Goal: Register for event/course

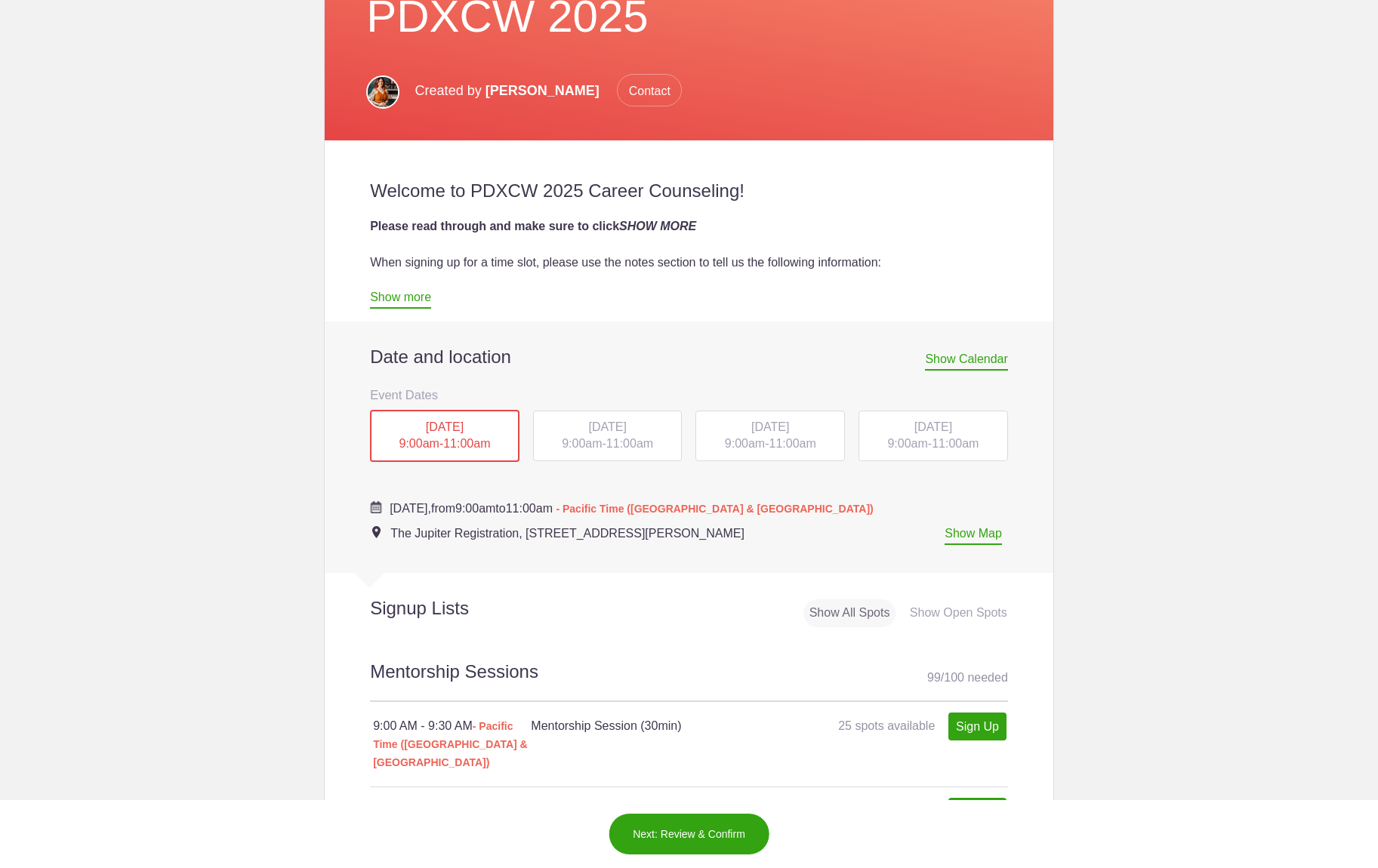
scroll to position [360, 0]
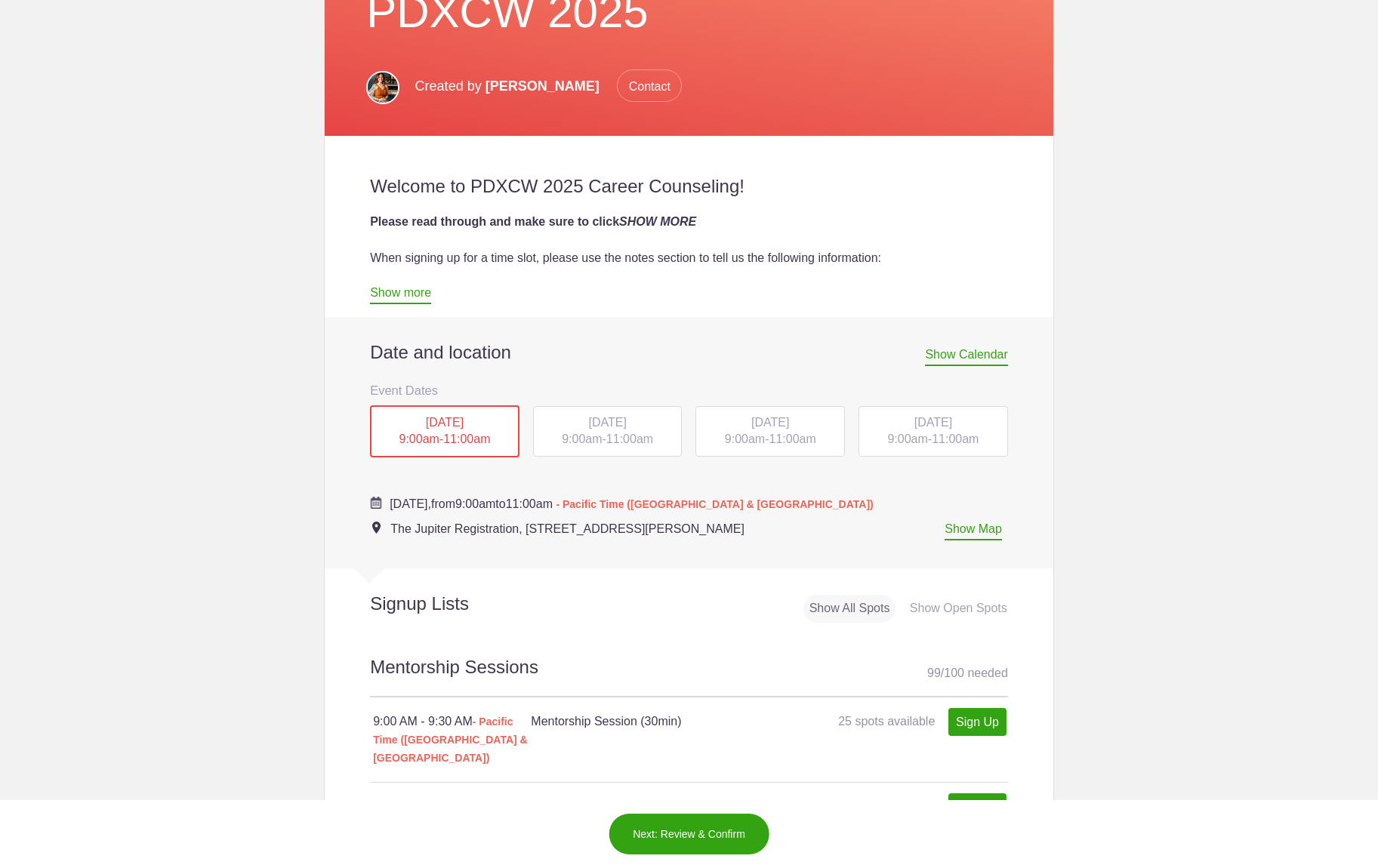
click at [602, 438] on div "[DATE] 9:00am - 11:00am" at bounding box center [608, 432] width 150 height 51
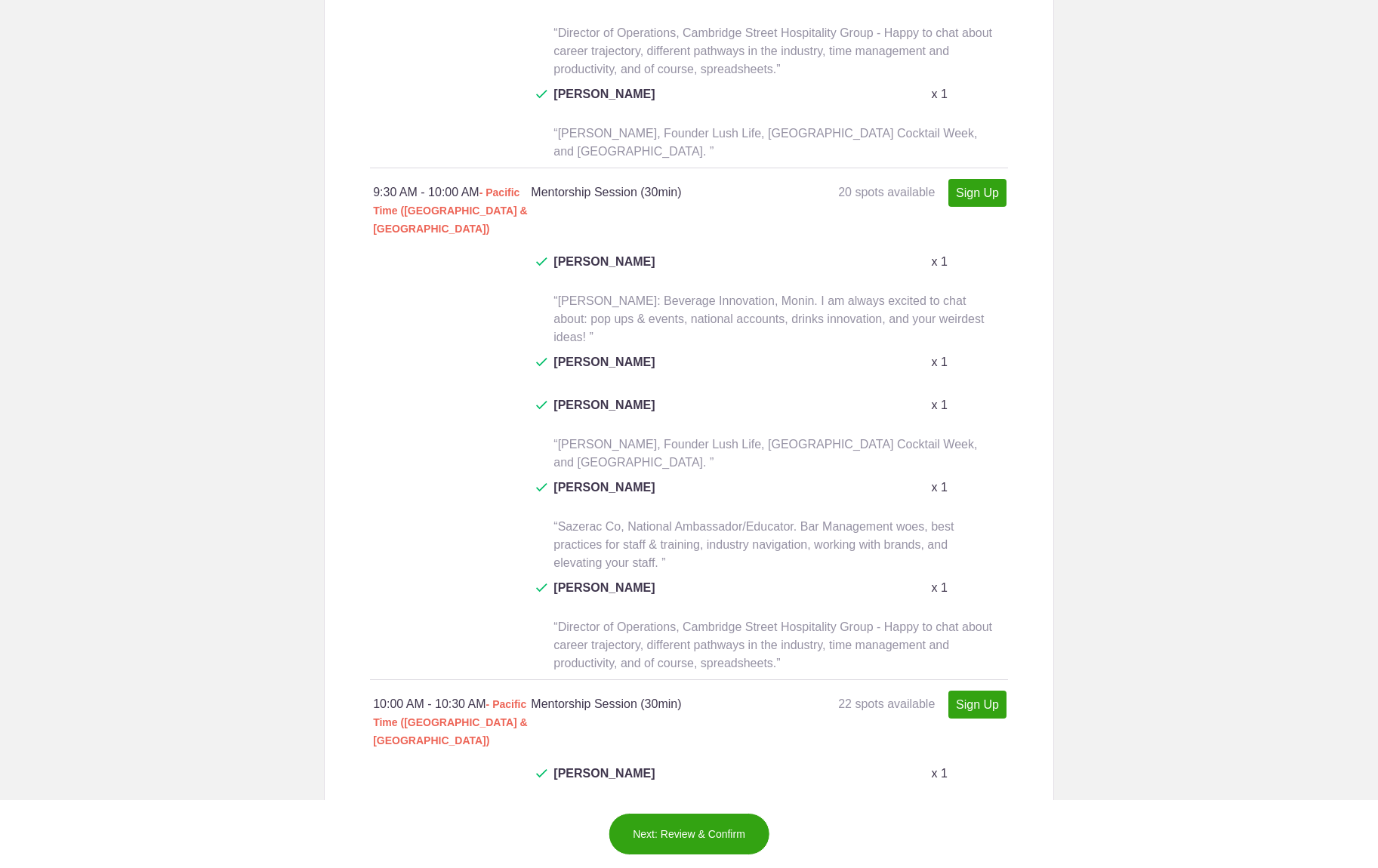
scroll to position [1509, 0]
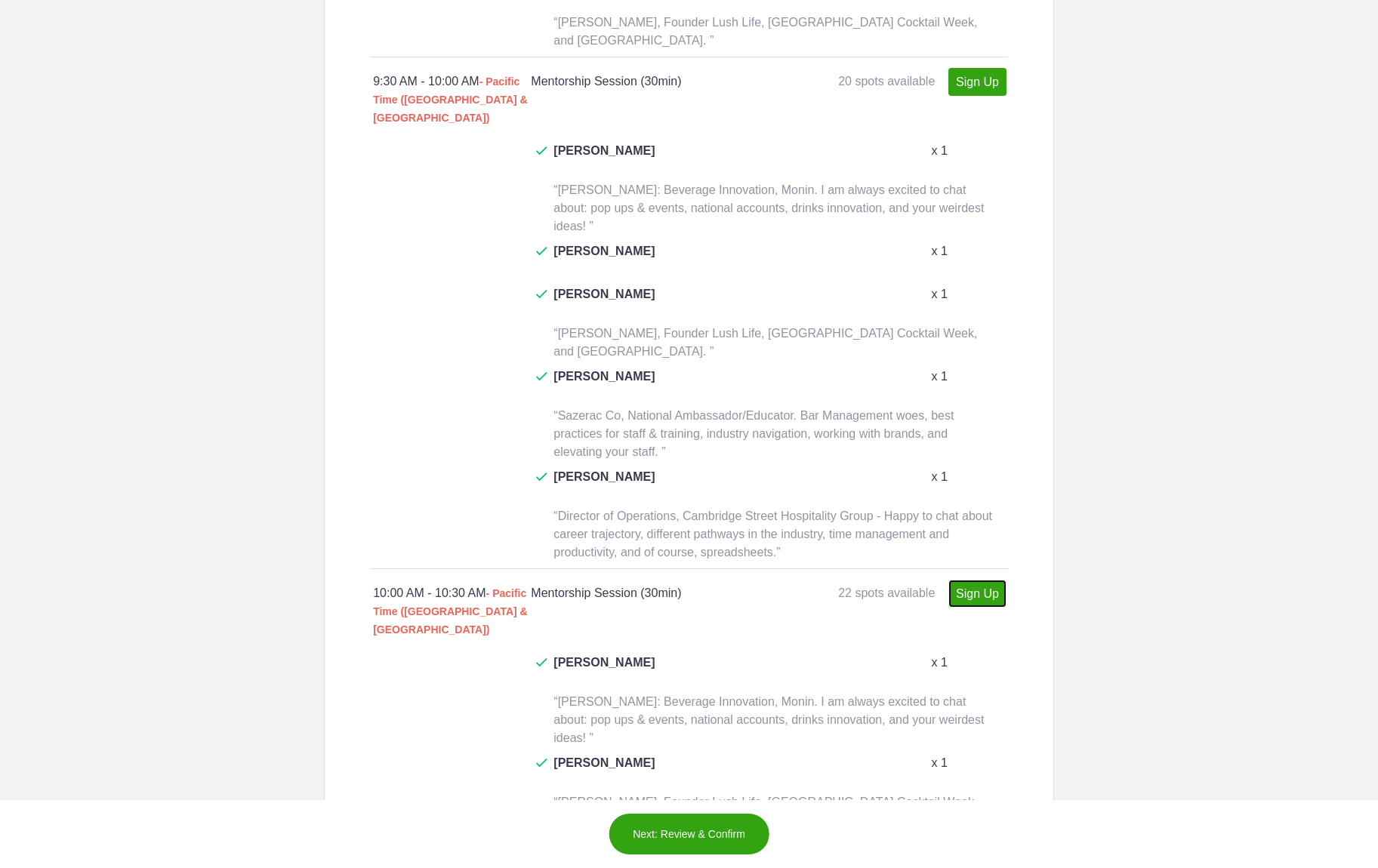
click at [986, 580] on link "Sign Up" at bounding box center [978, 594] width 58 height 28
type input "1"
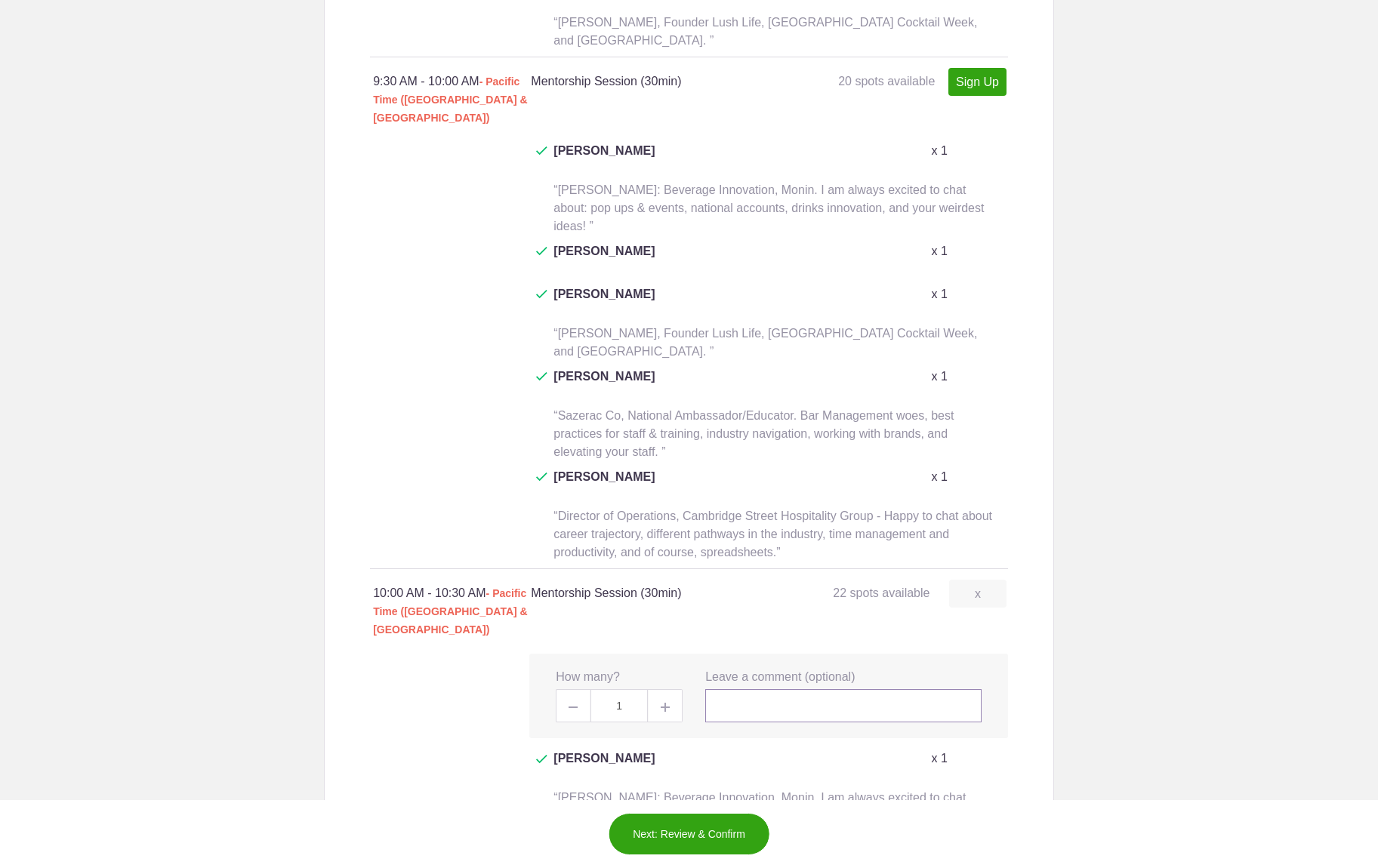
click at [778, 689] on input "text" at bounding box center [843, 705] width 276 height 33
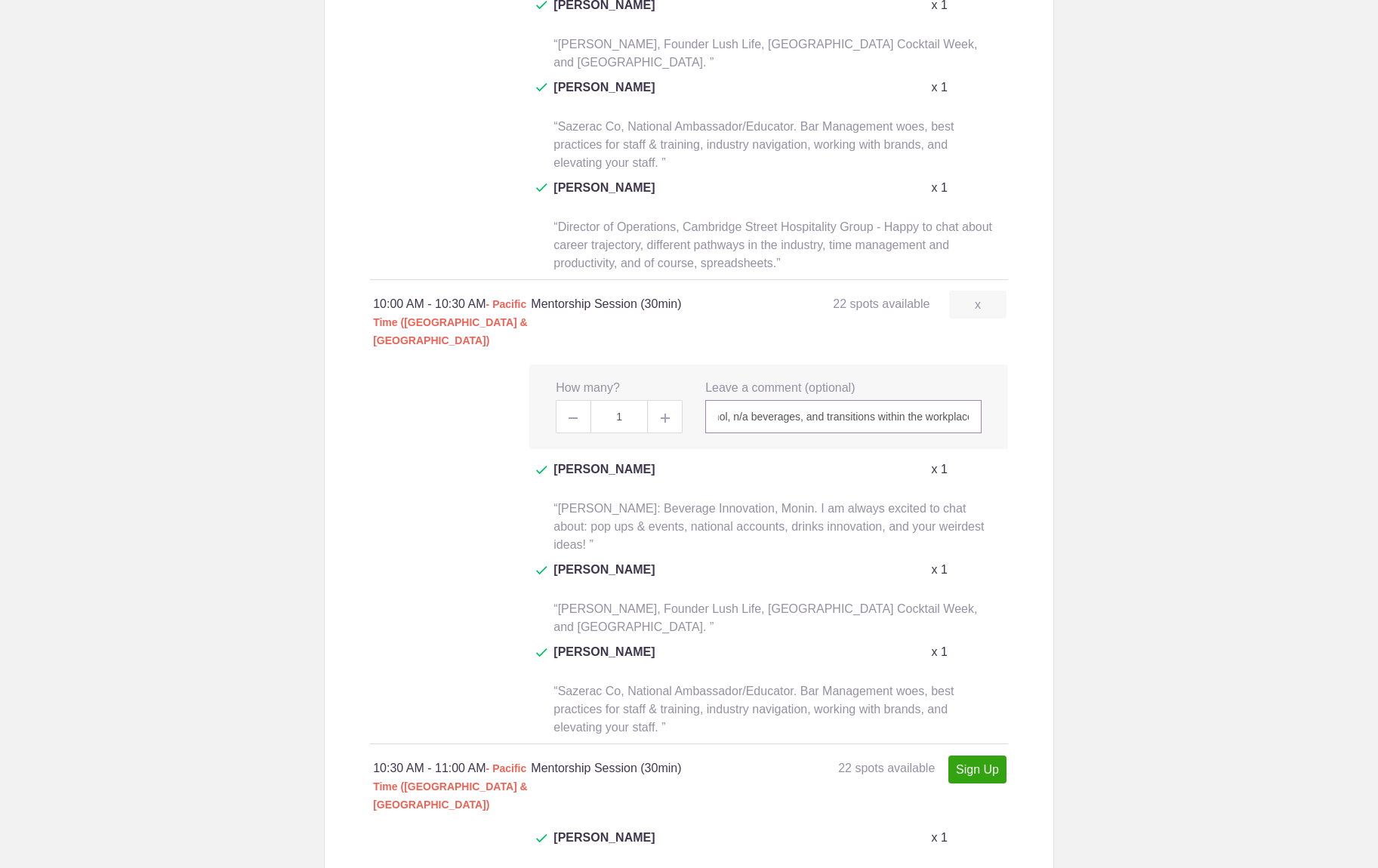
scroll to position [1784, 0]
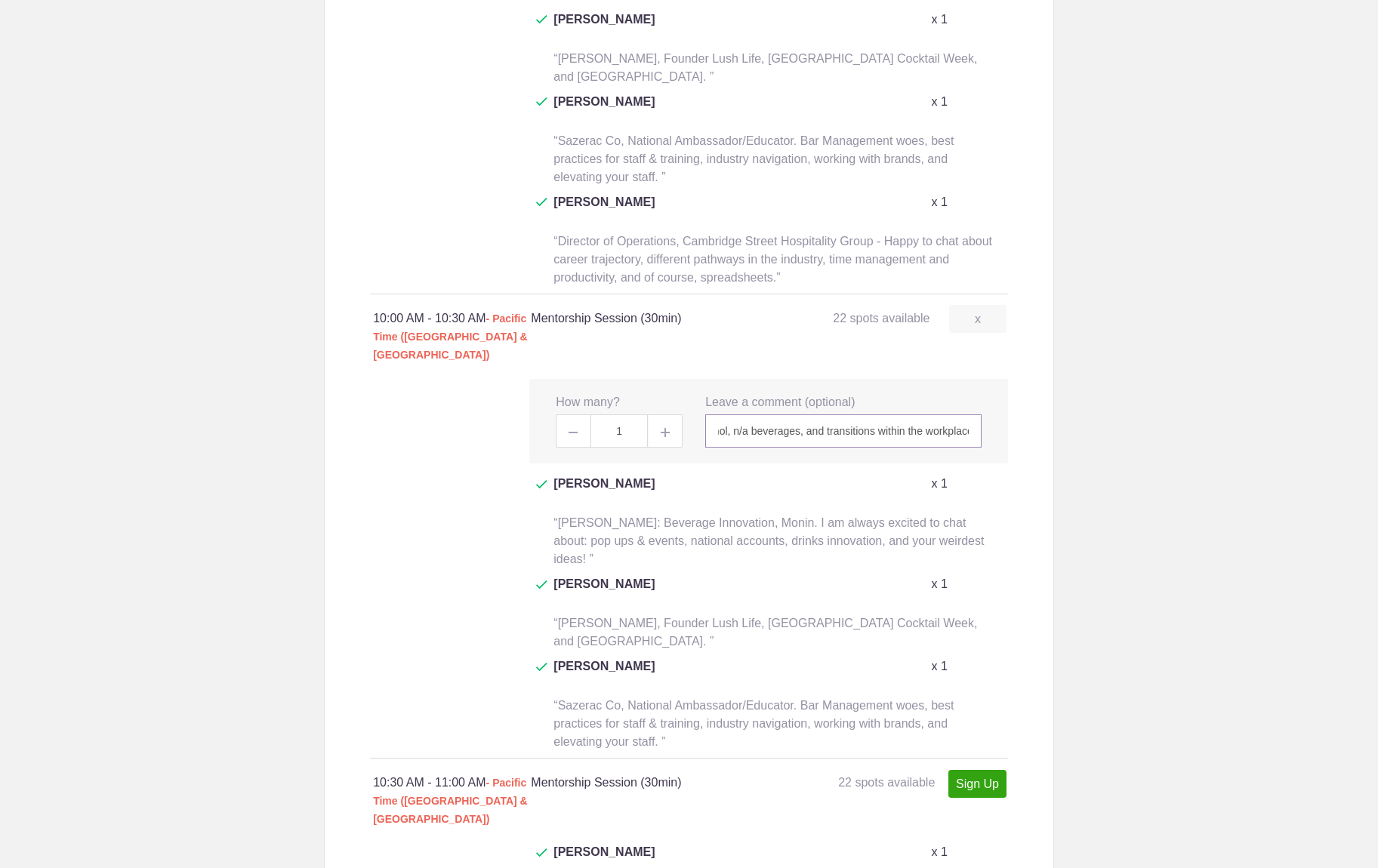
type input "[PERSON_NAME]: Historic Revelry & Focus On Health. I am available to chat about…"
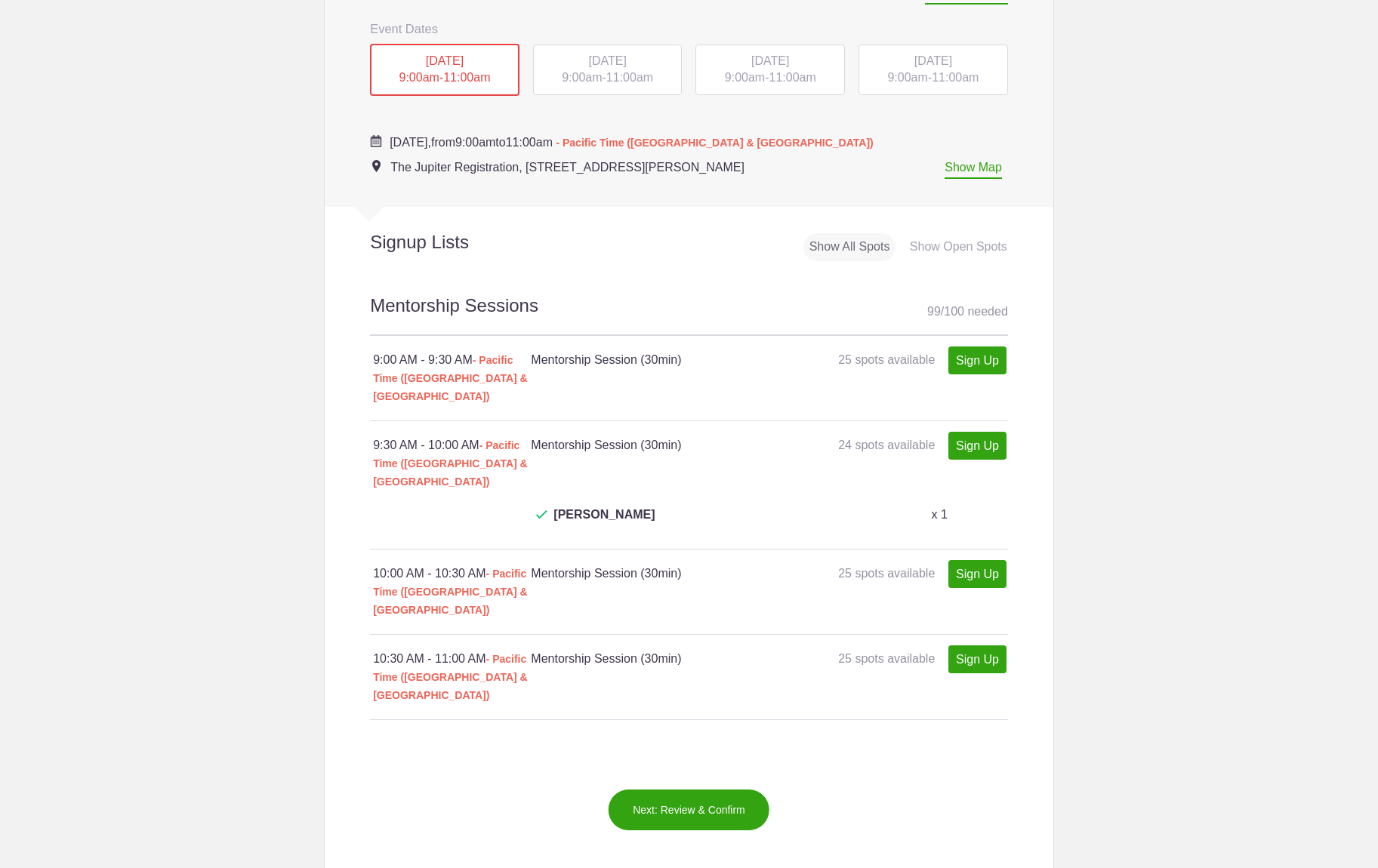
scroll to position [721, 0]
click at [604, 69] on div "[DATE] 9:00am - 11:00am" at bounding box center [608, 71] width 150 height 51
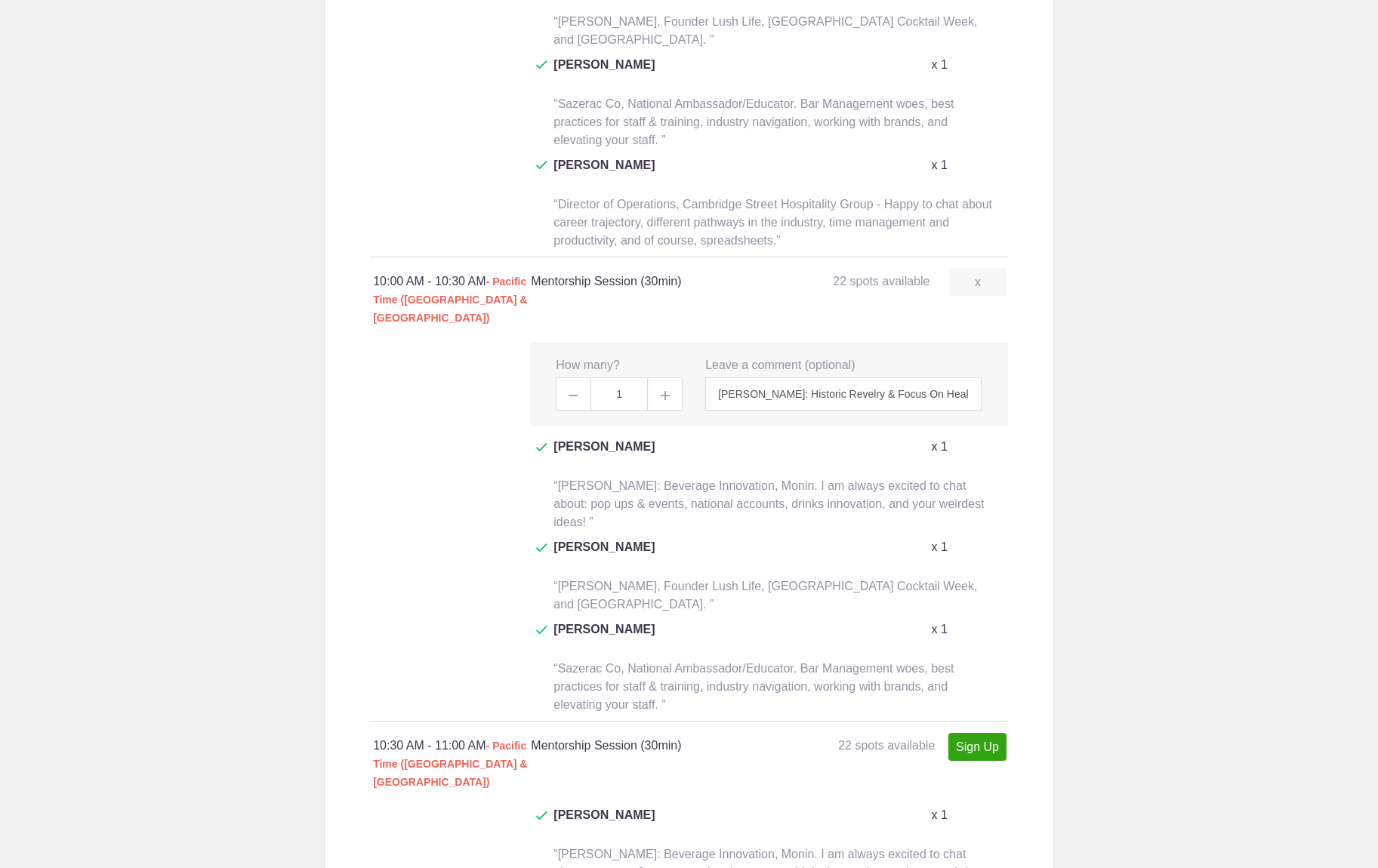
scroll to position [1717, 0]
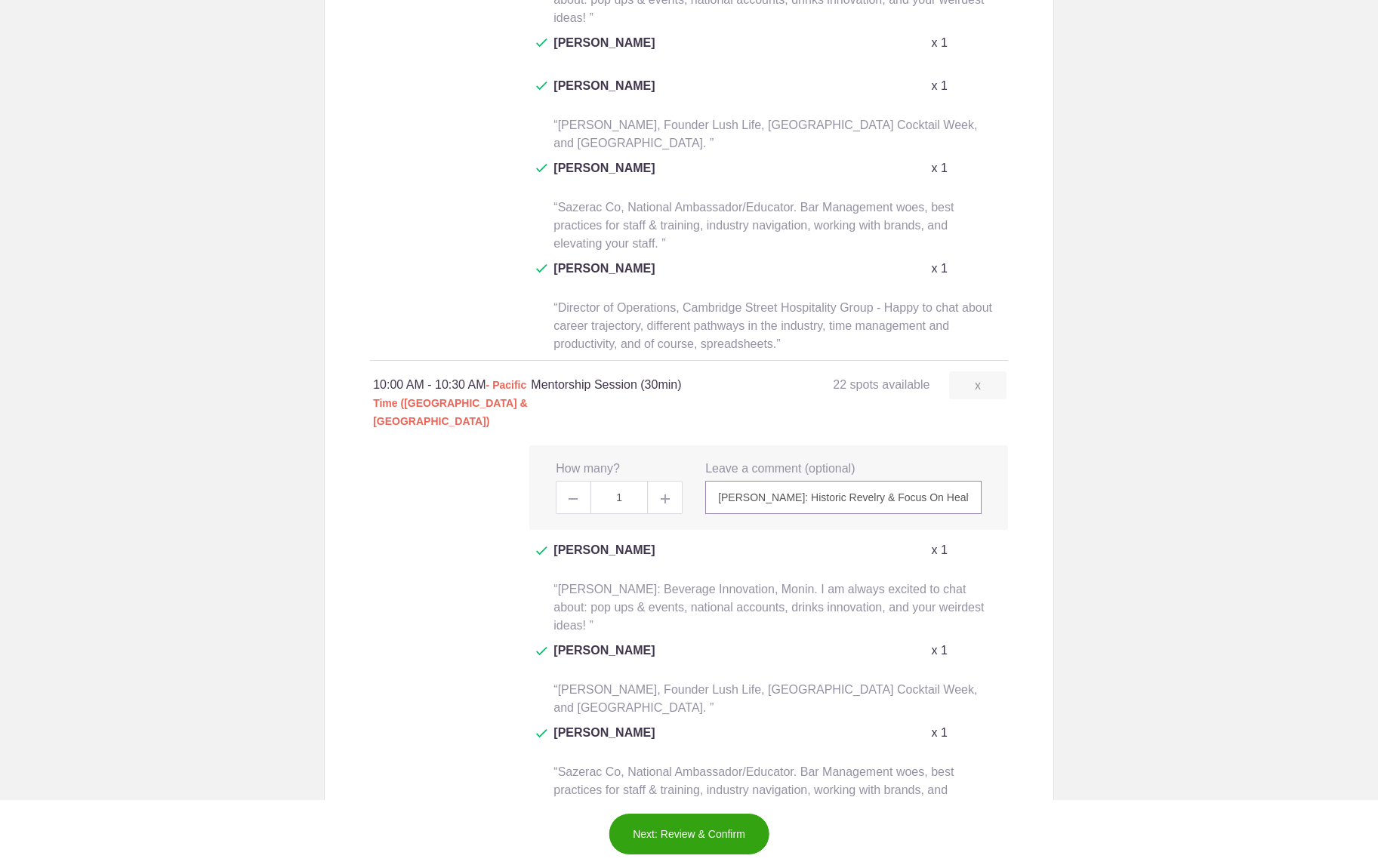
click at [918, 481] on input "[PERSON_NAME]: Historic Revelry & Focus On Health. I am available to chat about…" at bounding box center [843, 497] width 276 height 33
click at [976, 372] on link "x" at bounding box center [977, 386] width 57 height 28
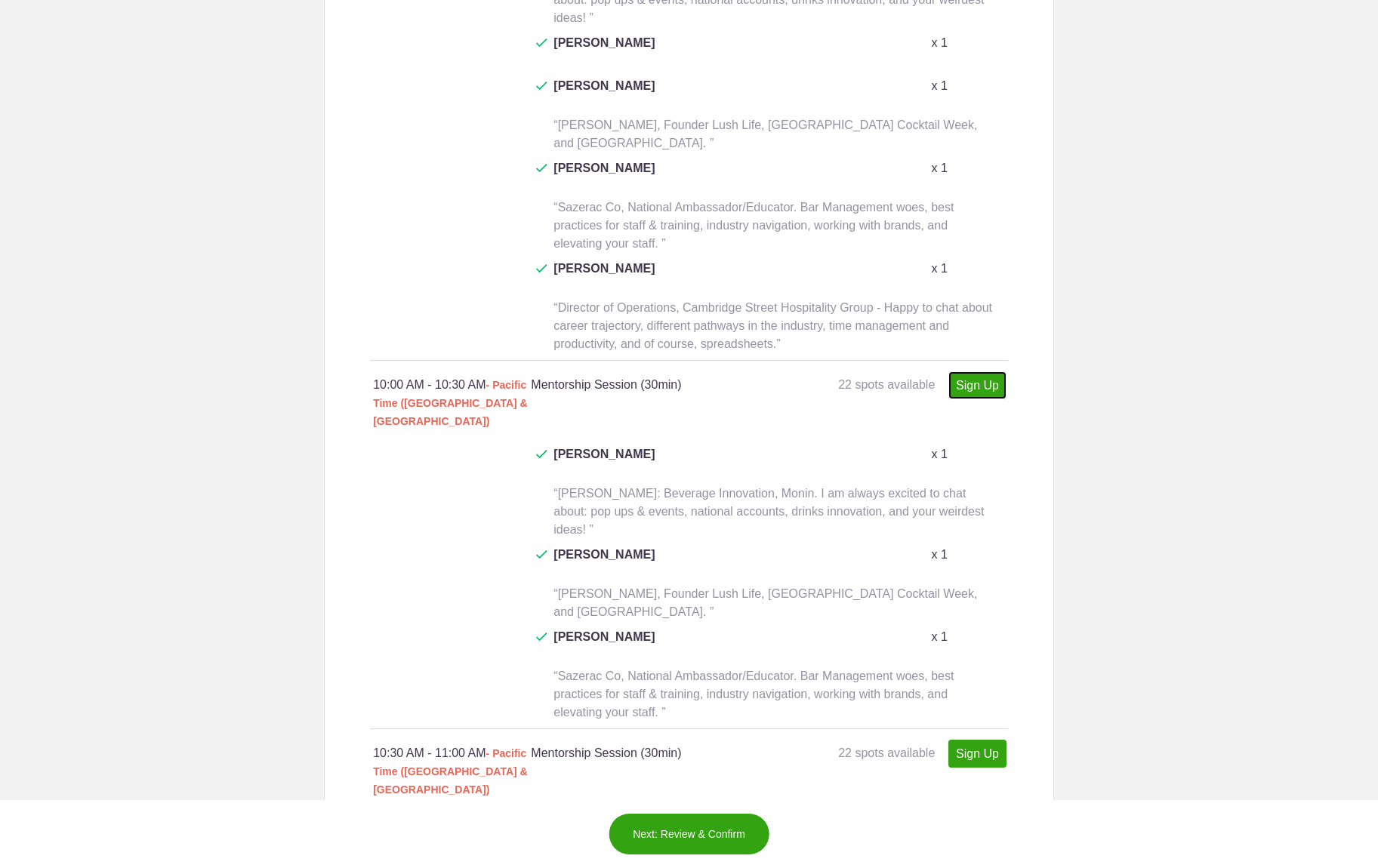
click at [970, 372] on link "Sign Up" at bounding box center [978, 386] width 58 height 28
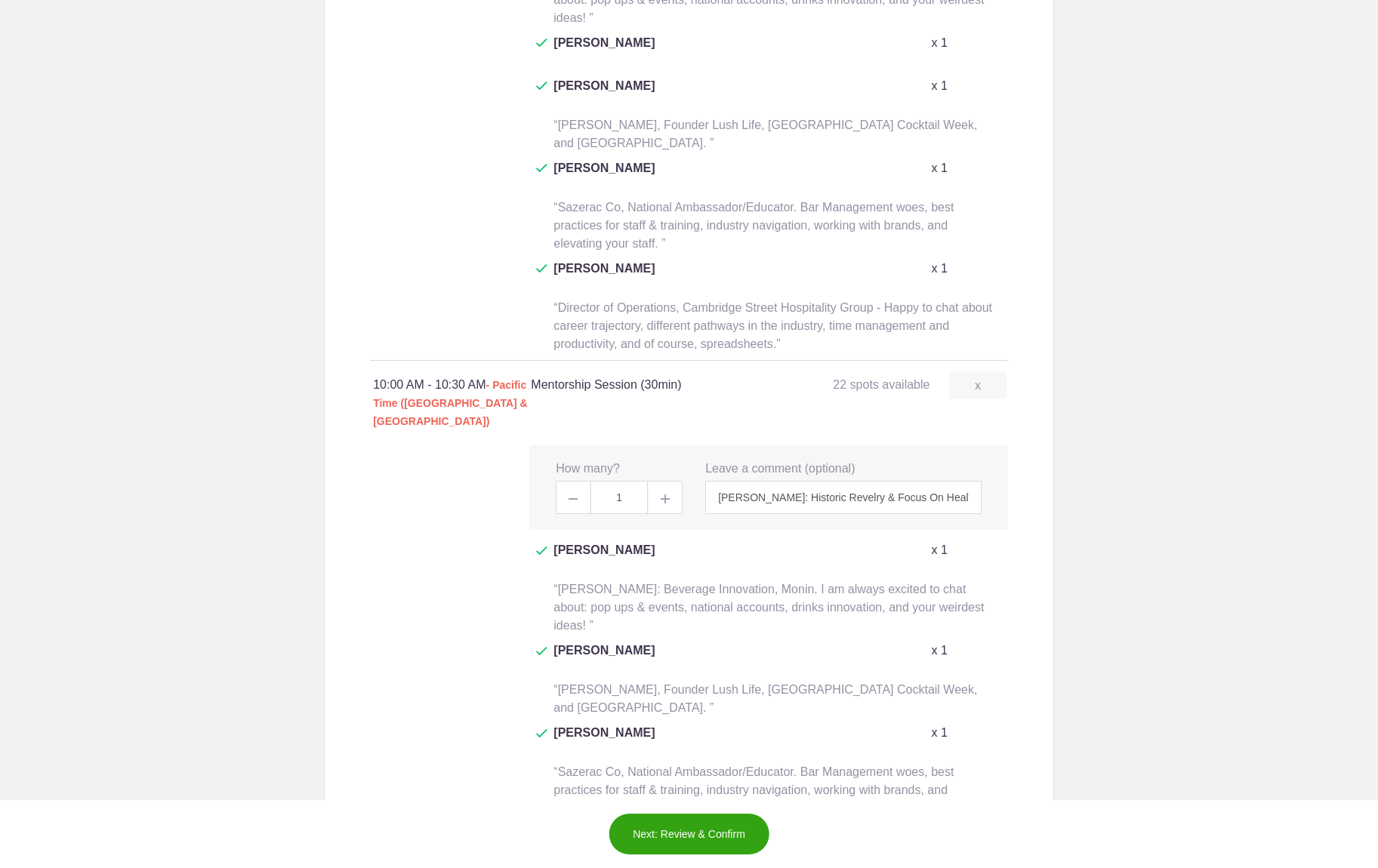
click at [665, 494] on img at bounding box center [665, 499] width 9 height 9
click at [568, 481] on span at bounding box center [572, 497] width 34 height 33
type input "1"
click at [809, 481] on input "Joshua Gandee: Historic Revelry & Focus On Health. I am available to chat about…" at bounding box center [843, 497] width 276 height 33
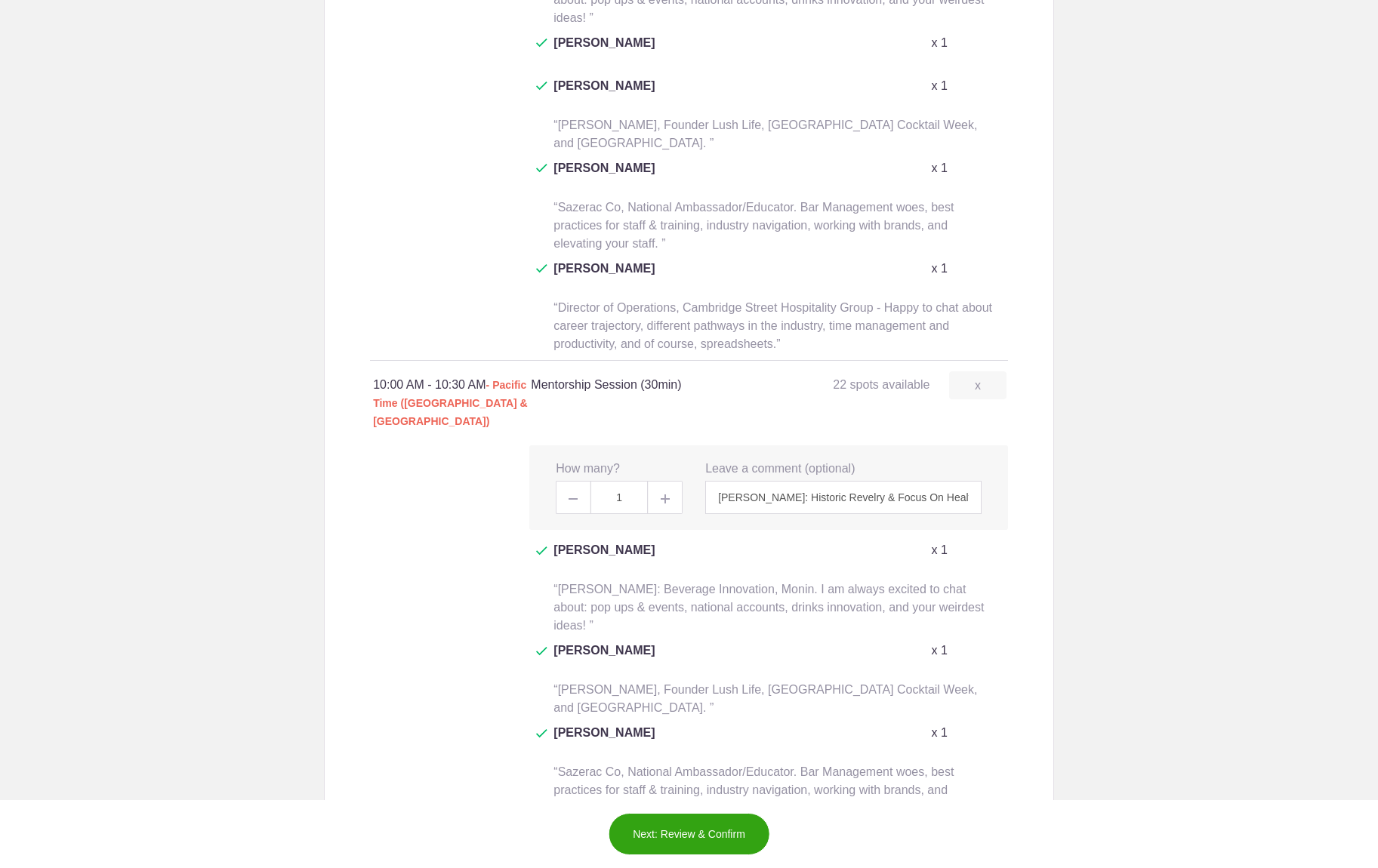
click at [698, 837] on button "Next: Review & Confirm" at bounding box center [689, 833] width 162 height 42
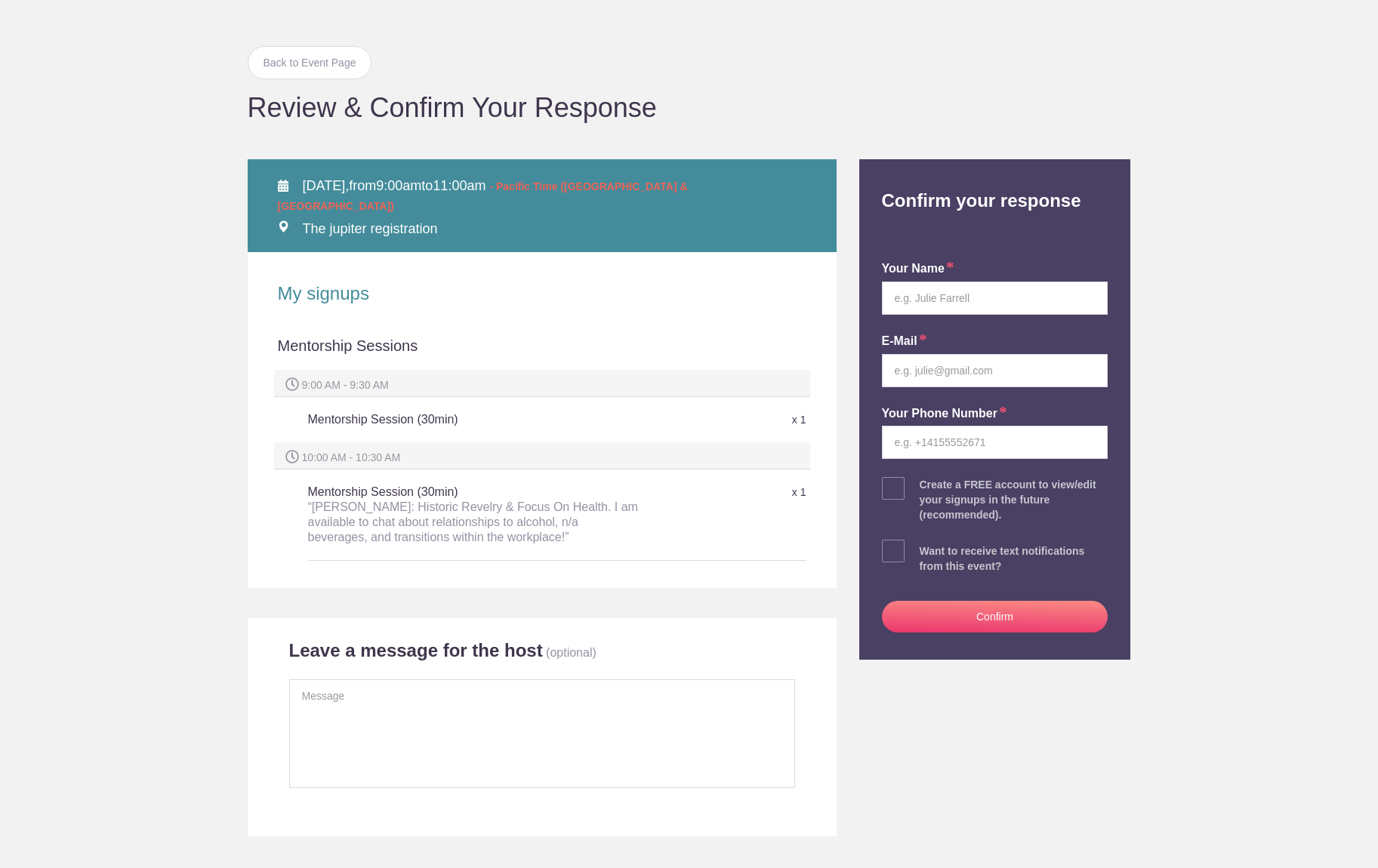
scroll to position [71, 0]
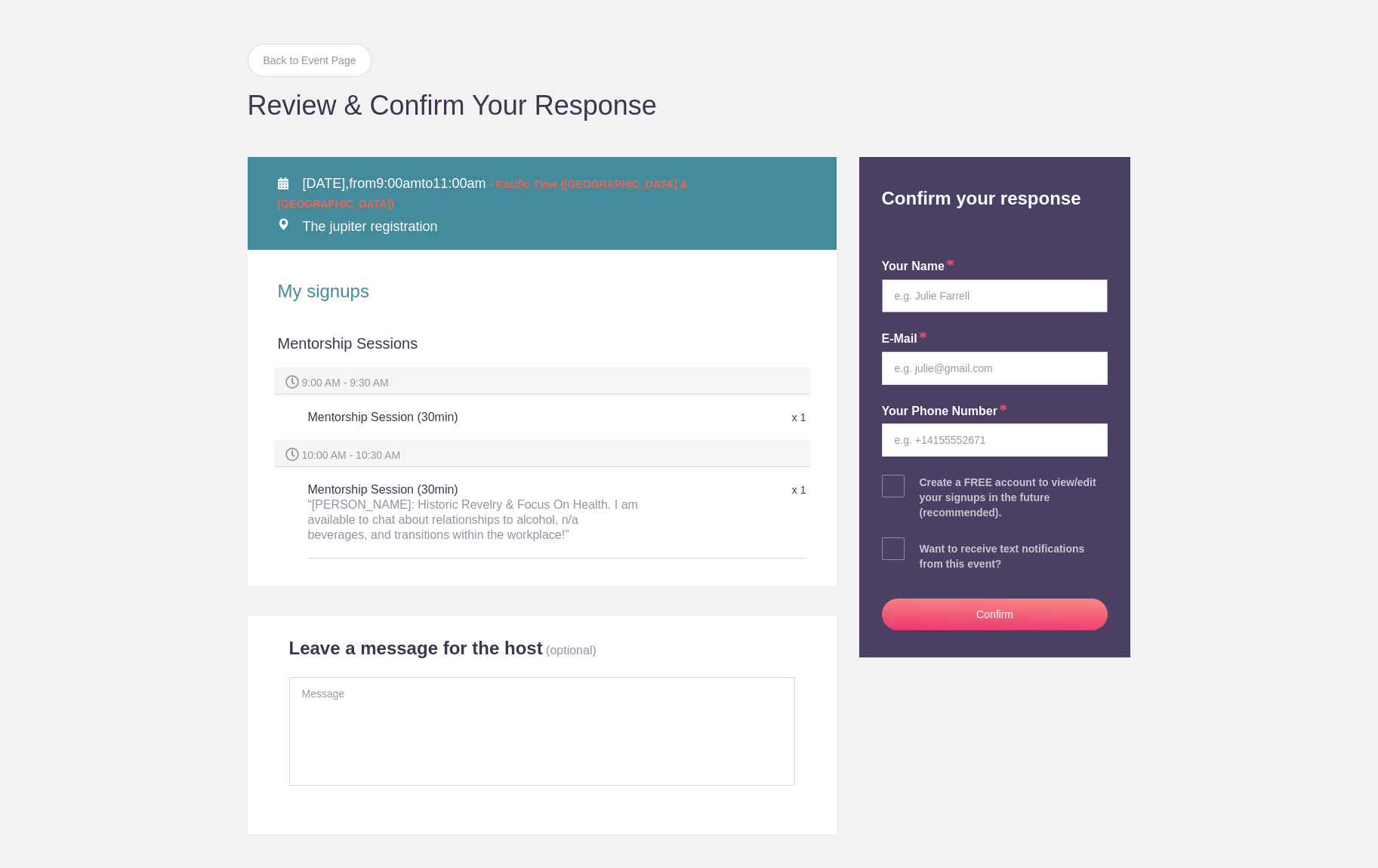
click at [941, 298] on input "text" at bounding box center [996, 295] width 227 height 33
type input "Joshua Gandee"
type input "josh@historicrevelry.com"
type input "6145580279"
click at [281, 63] on link "Back to Event Page" at bounding box center [309, 60] width 125 height 33
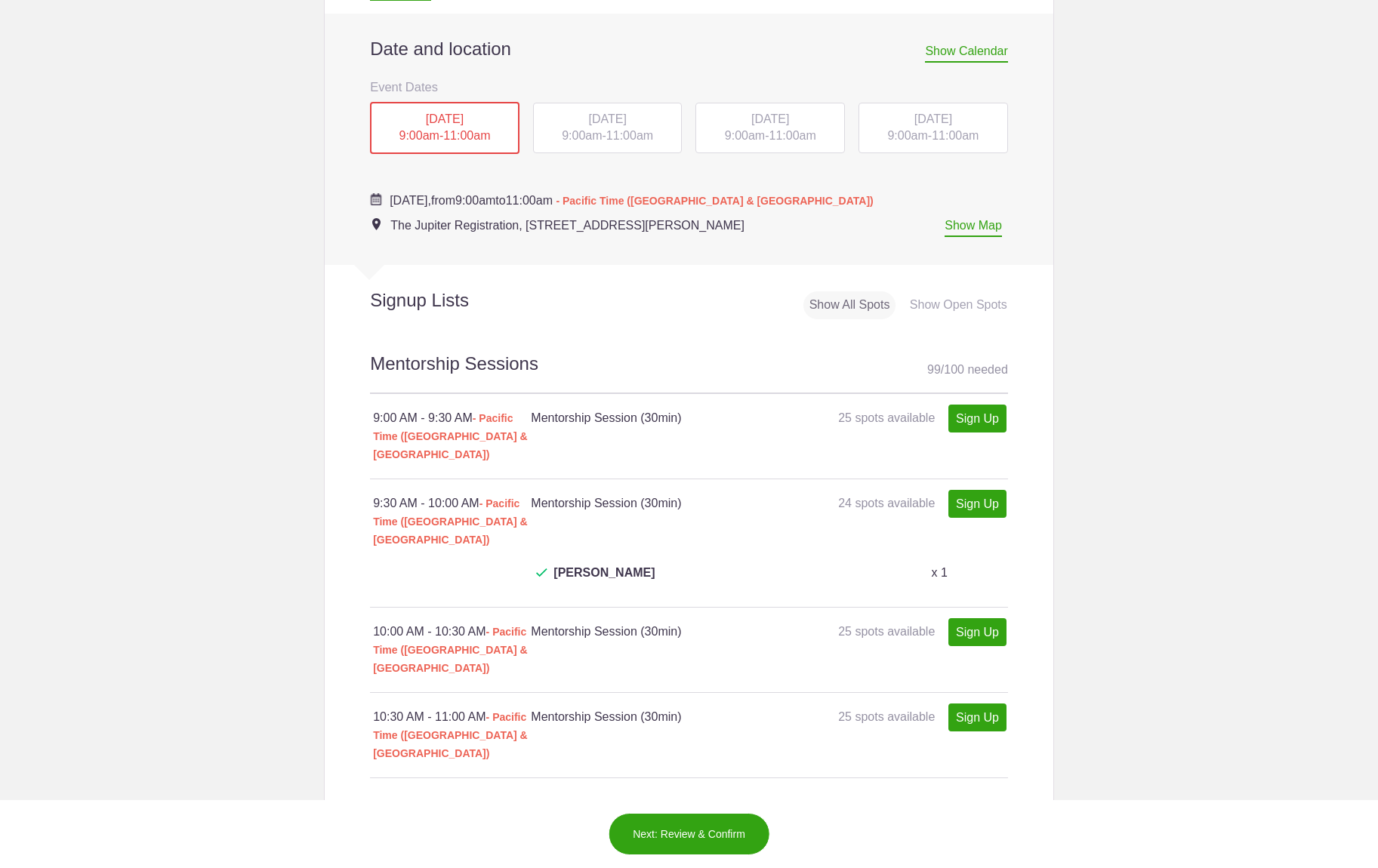
scroll to position [687, 0]
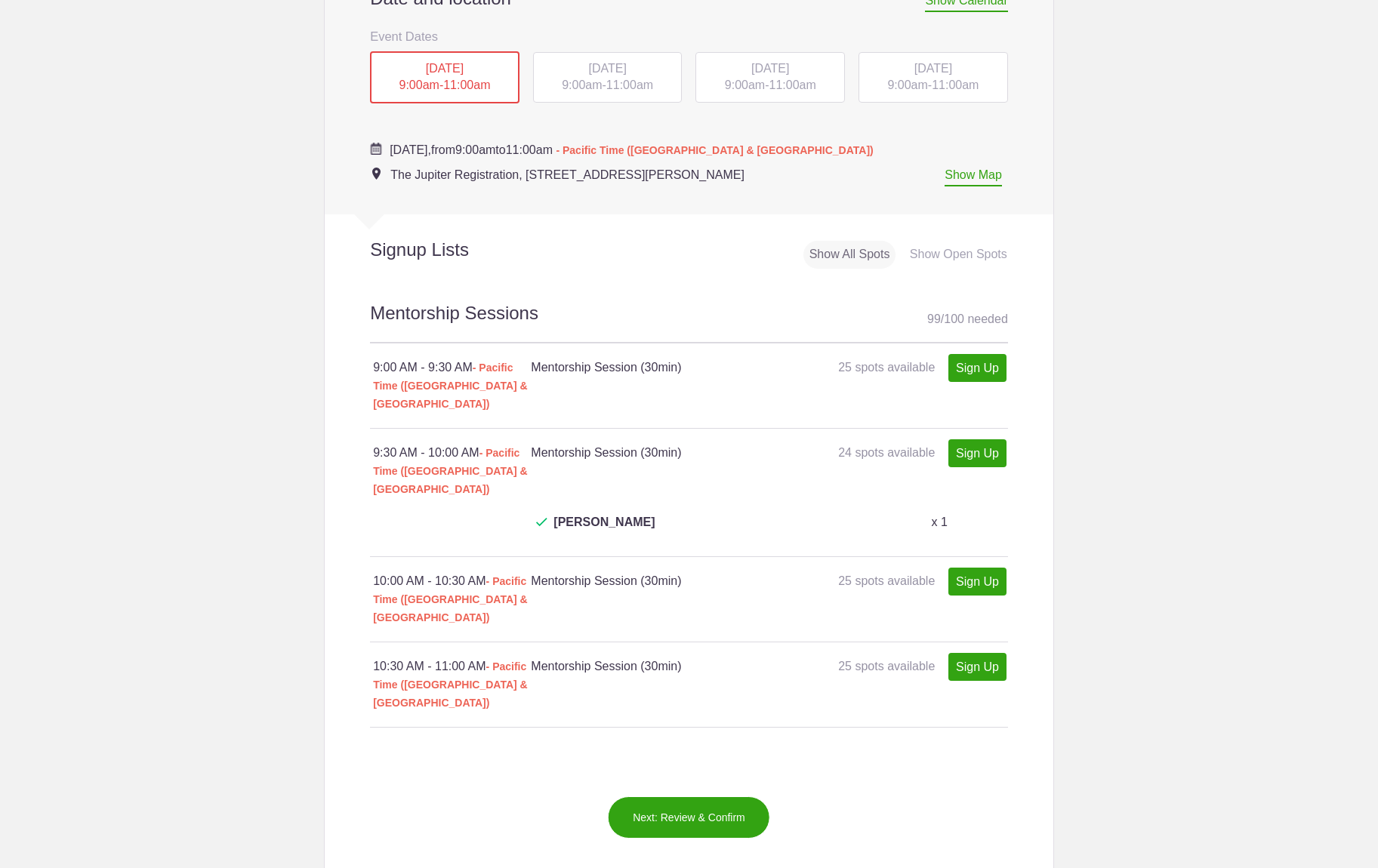
scroll to position [717, 0]
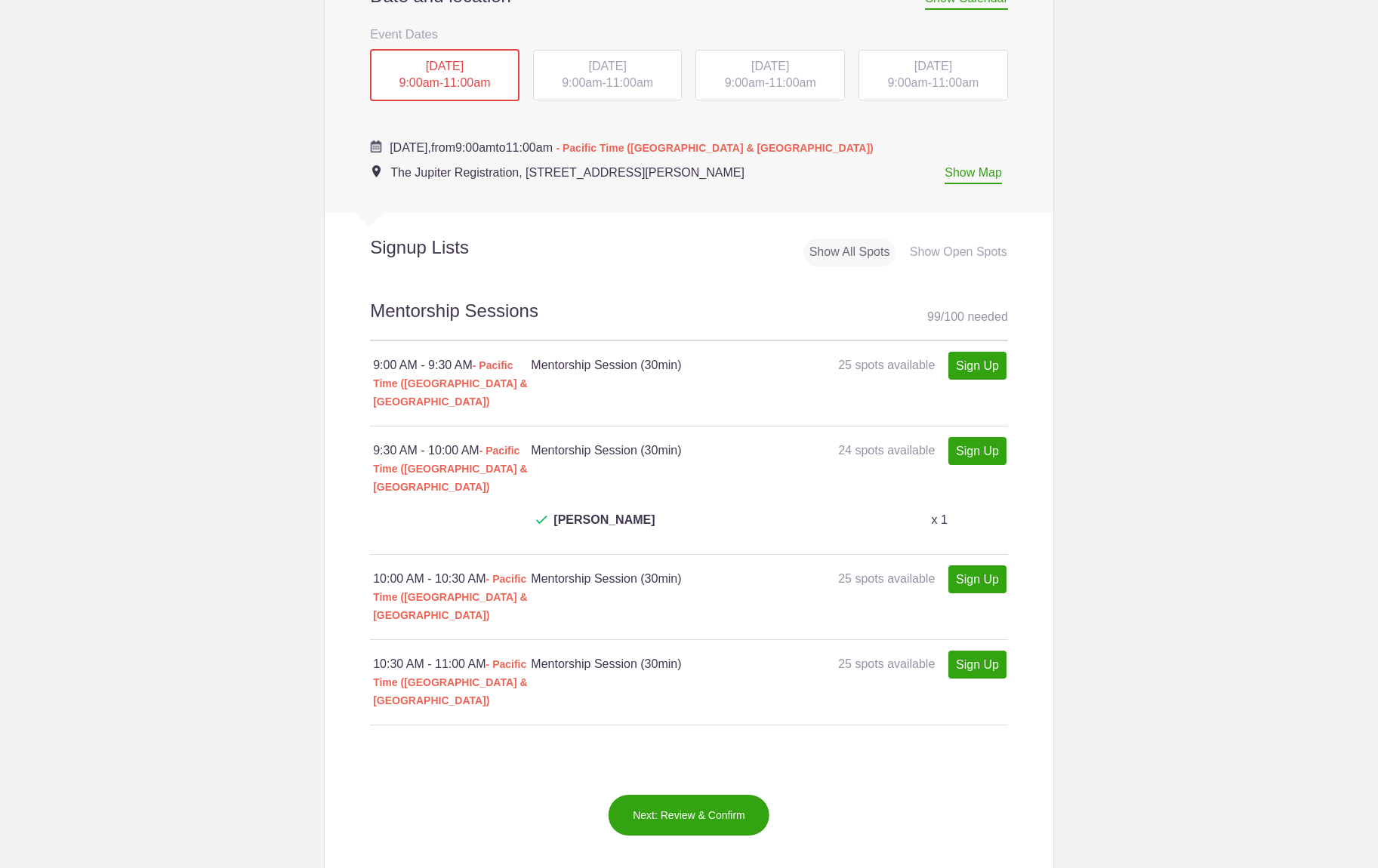
click at [593, 76] on div "[DATE] 9:00am - 11:00am" at bounding box center [608, 75] width 150 height 51
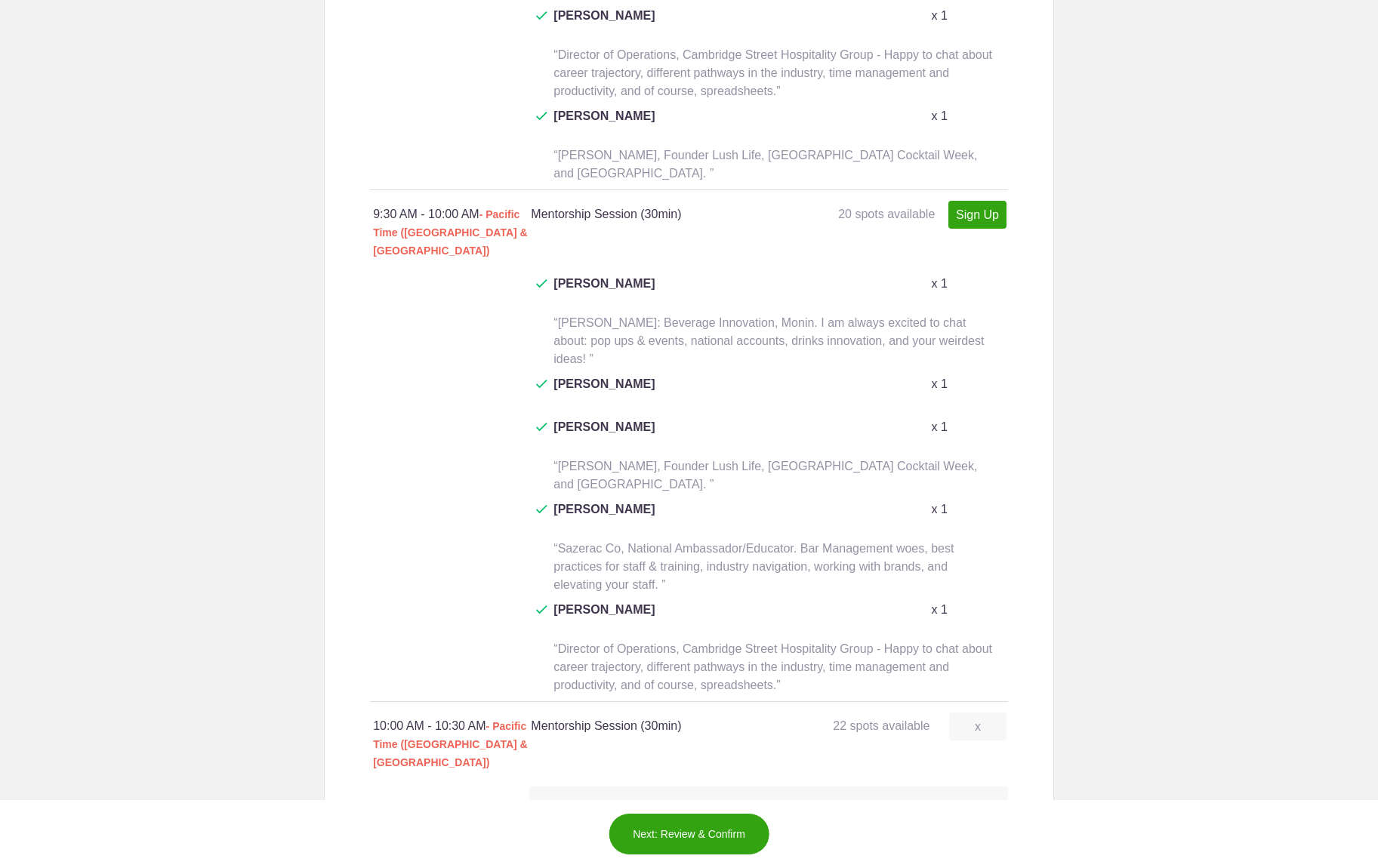
scroll to position [1534, 0]
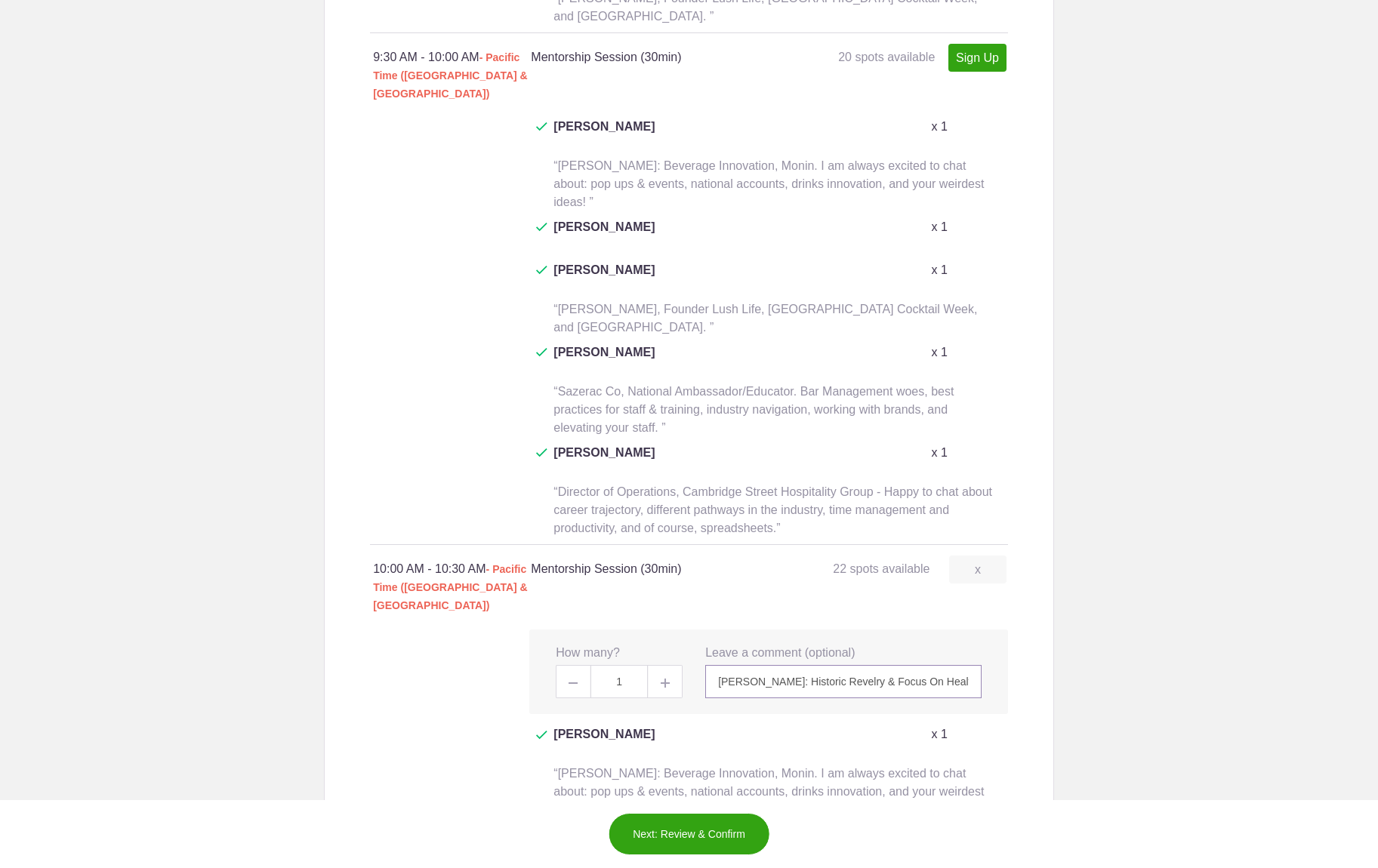
click at [938, 665] on input "[PERSON_NAME]: Historic Revelry & Focus On Health. I am available to chat about…" at bounding box center [843, 681] width 276 height 33
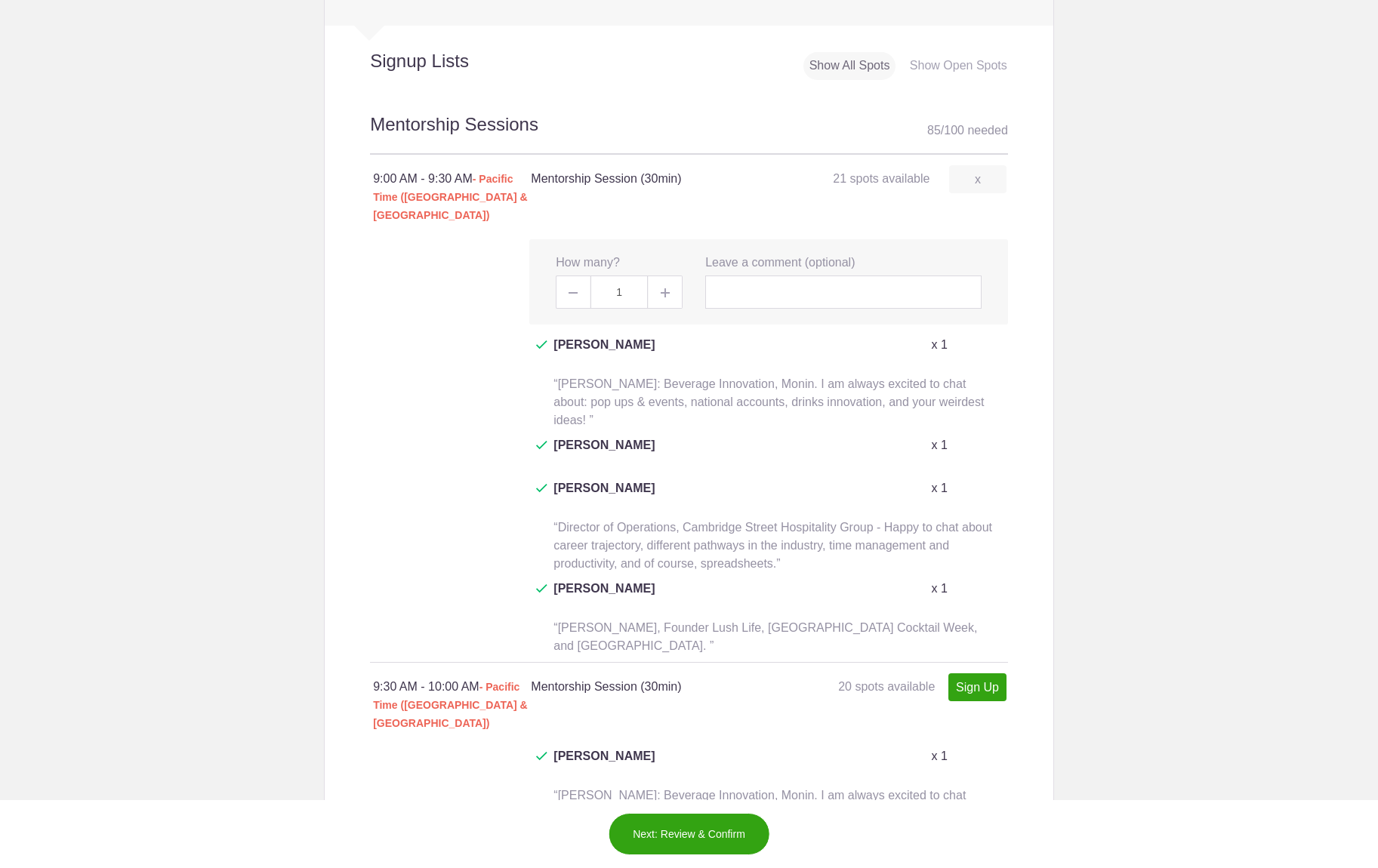
scroll to position [869, 0]
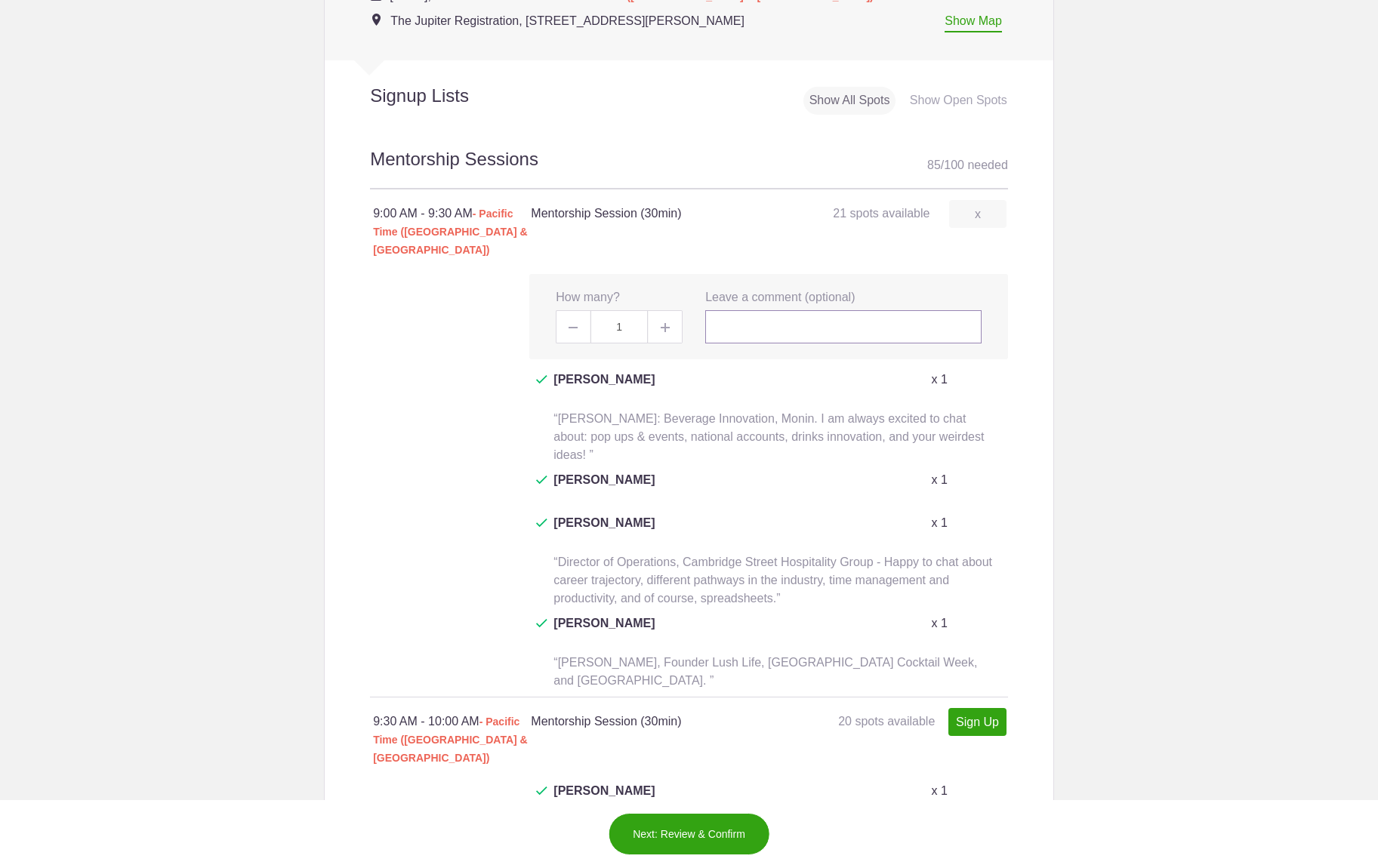
click at [761, 310] on input "text" at bounding box center [843, 326] width 276 height 33
paste input "[PERSON_NAME]: Historic Revelry & Focus On Health. I am available to chat about…"
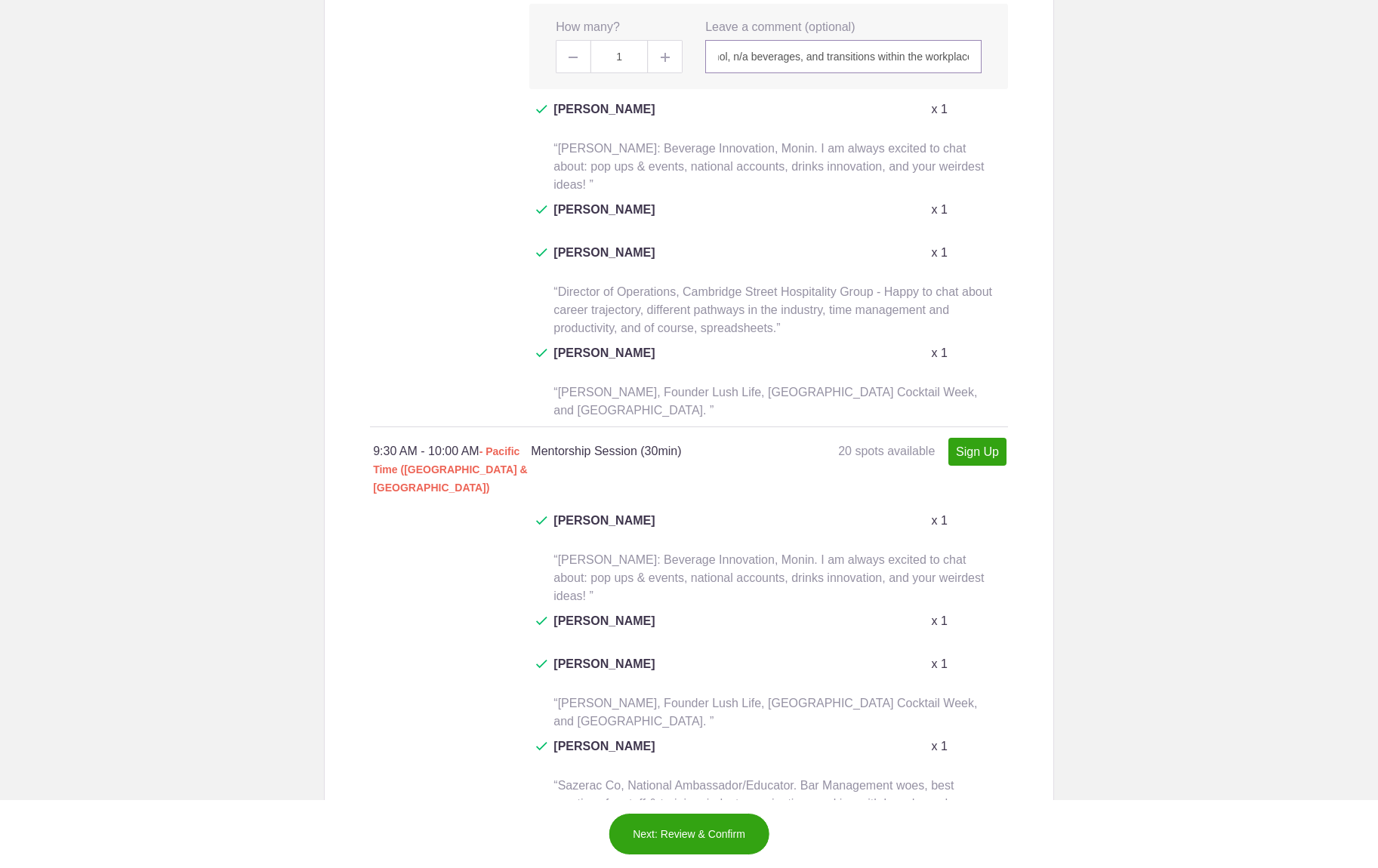
scroll to position [1163, 0]
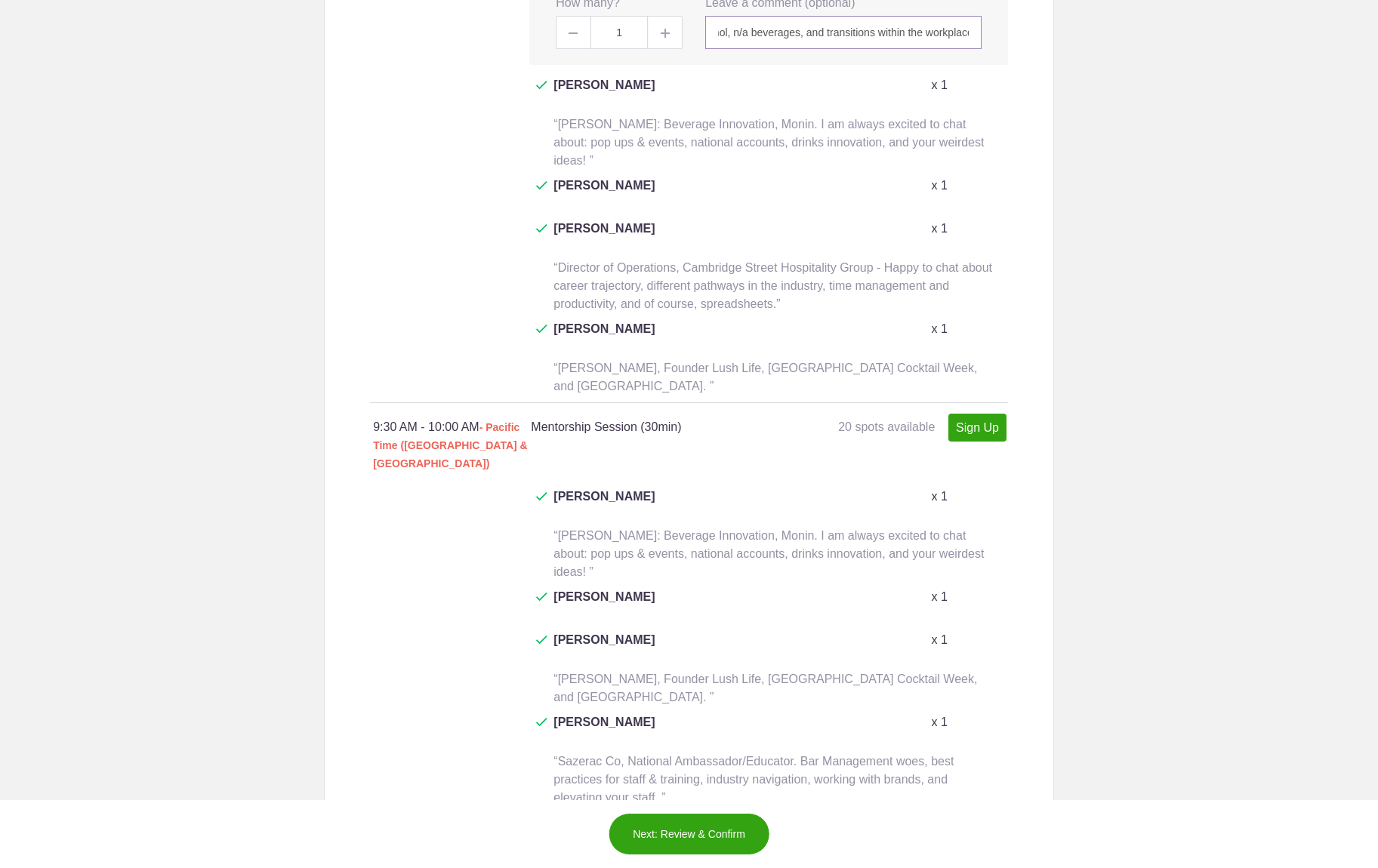
type input "[PERSON_NAME]: Historic Revelry & Focus On Health. I am available to chat about…"
click at [710, 841] on button "Next: Review & Confirm" at bounding box center [689, 833] width 162 height 42
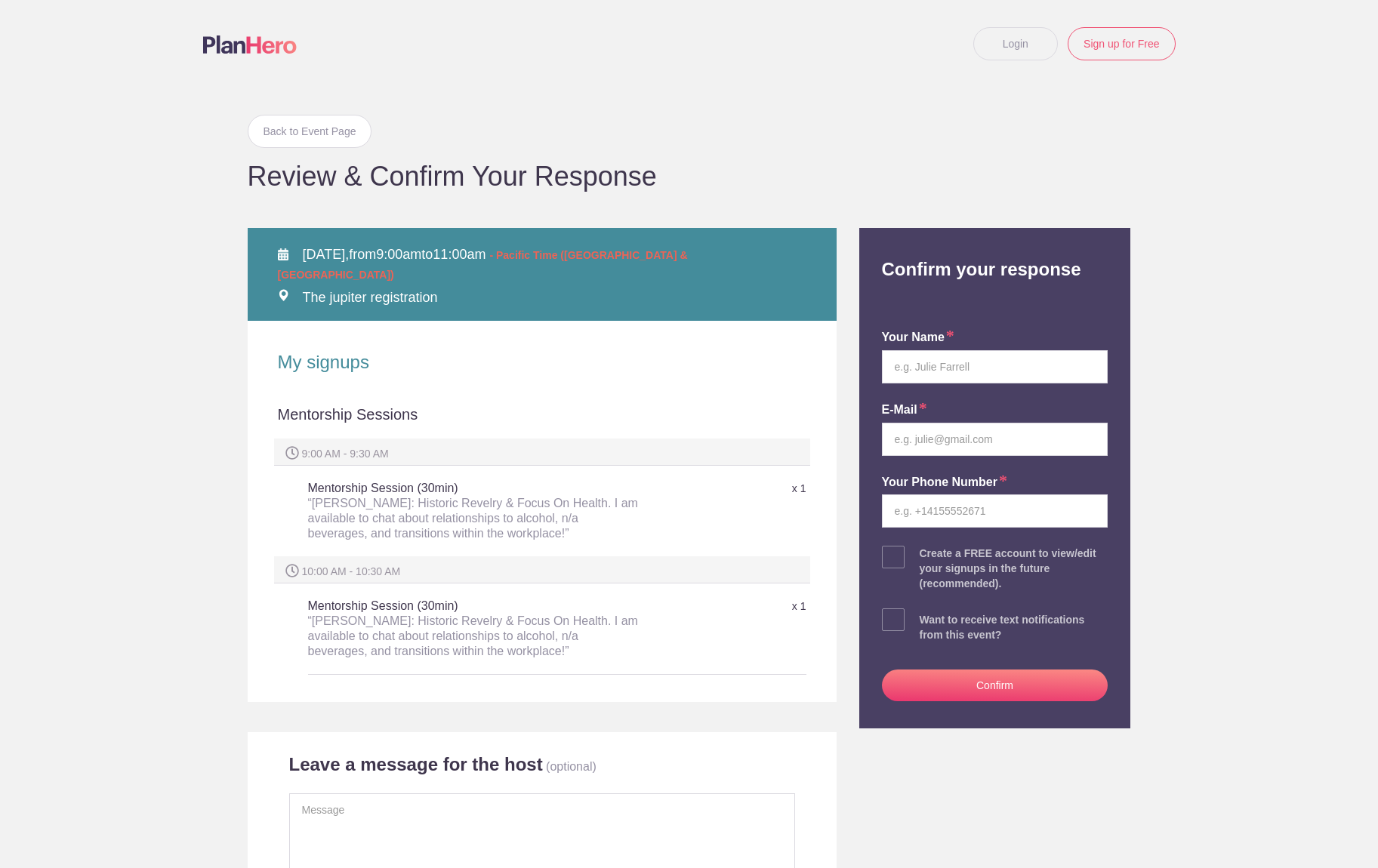
scroll to position [1, 0]
click at [926, 375] on input "text" at bounding box center [996, 365] width 227 height 33
type input "[PERSON_NAME]"
type input "josh@historicrevelry.com"
type input "6145580279"
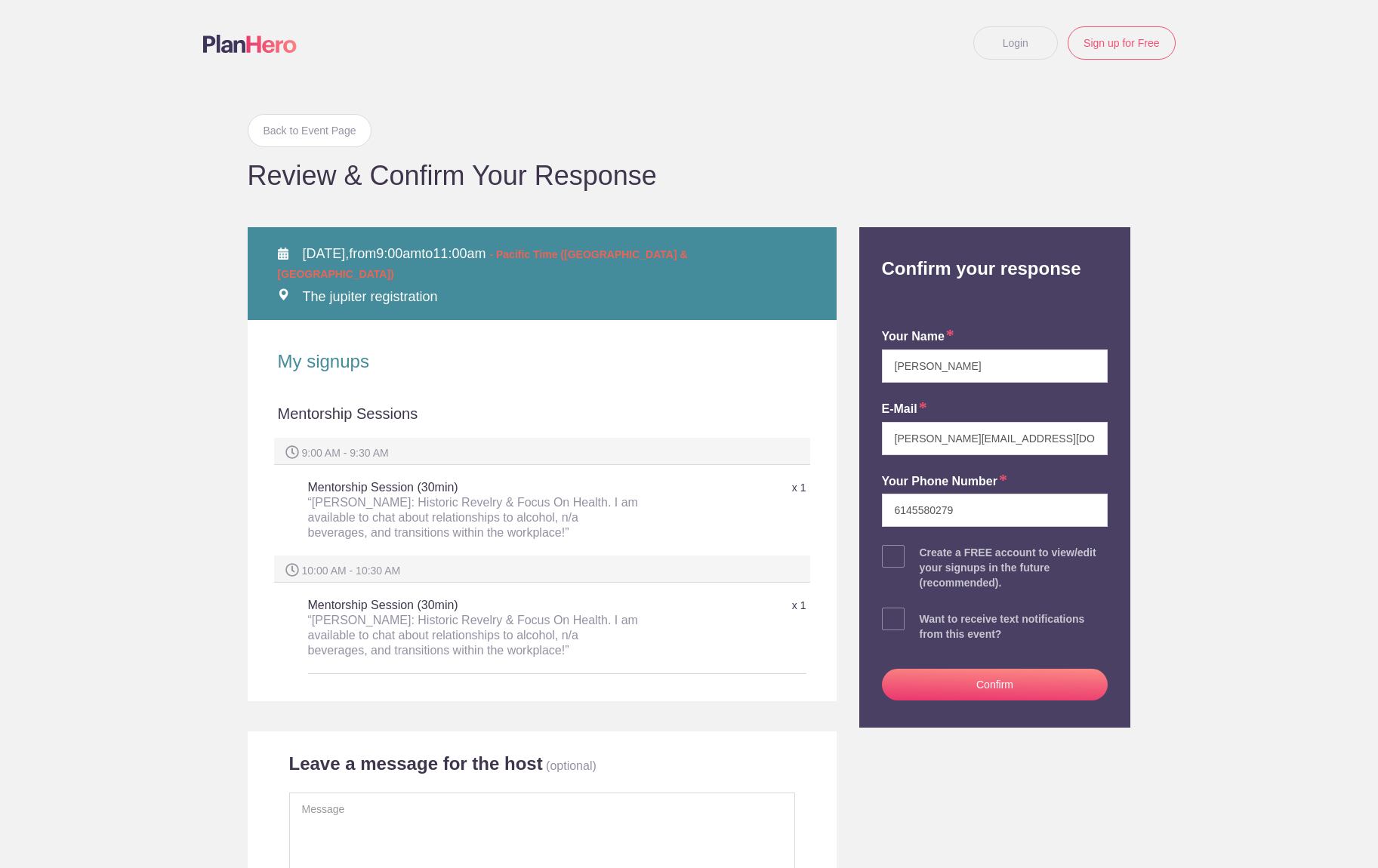
click at [1012, 687] on button "Confirm" at bounding box center [996, 684] width 227 height 32
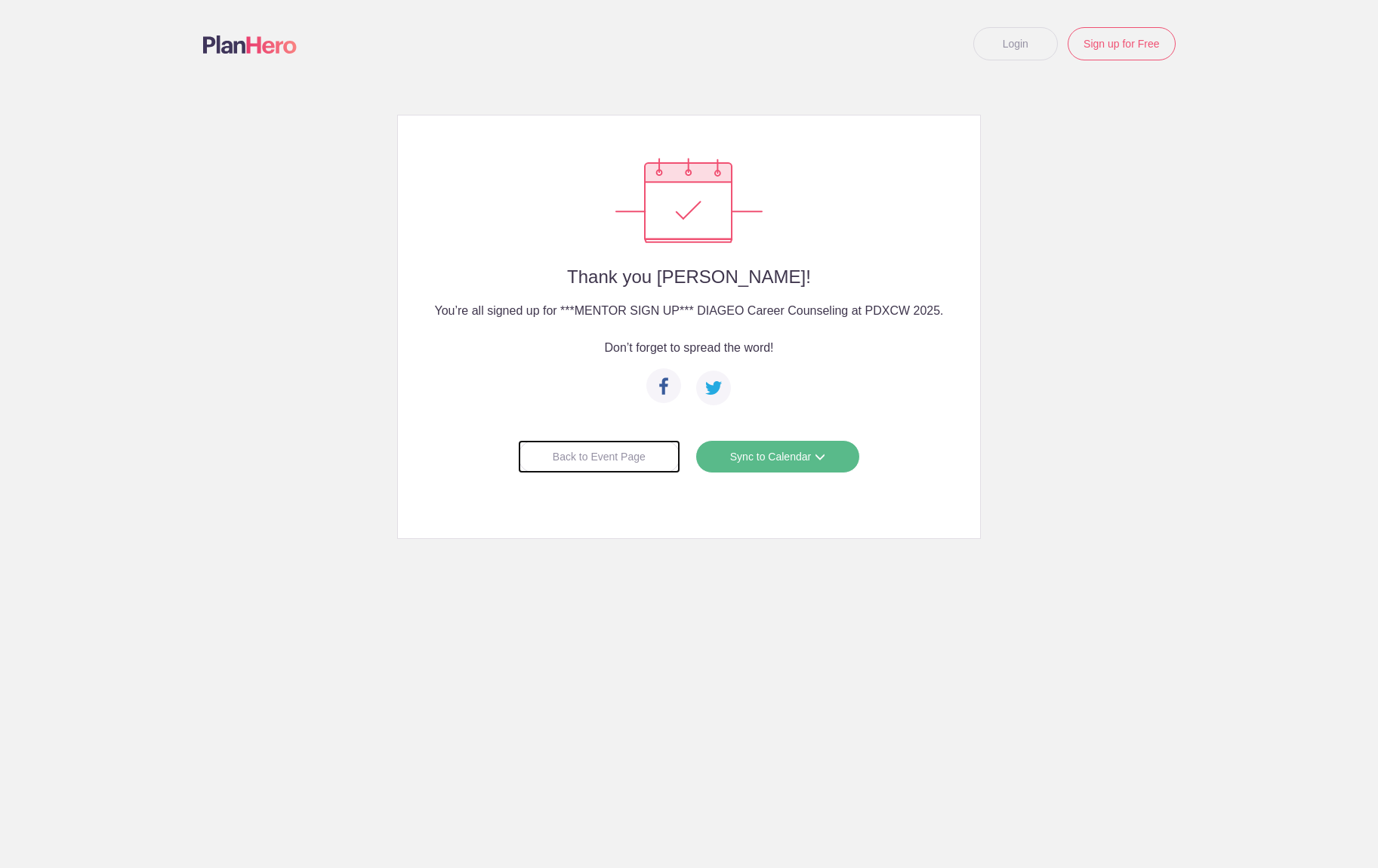
click at [606, 458] on div "Back to Event Page" at bounding box center [599, 456] width 162 height 33
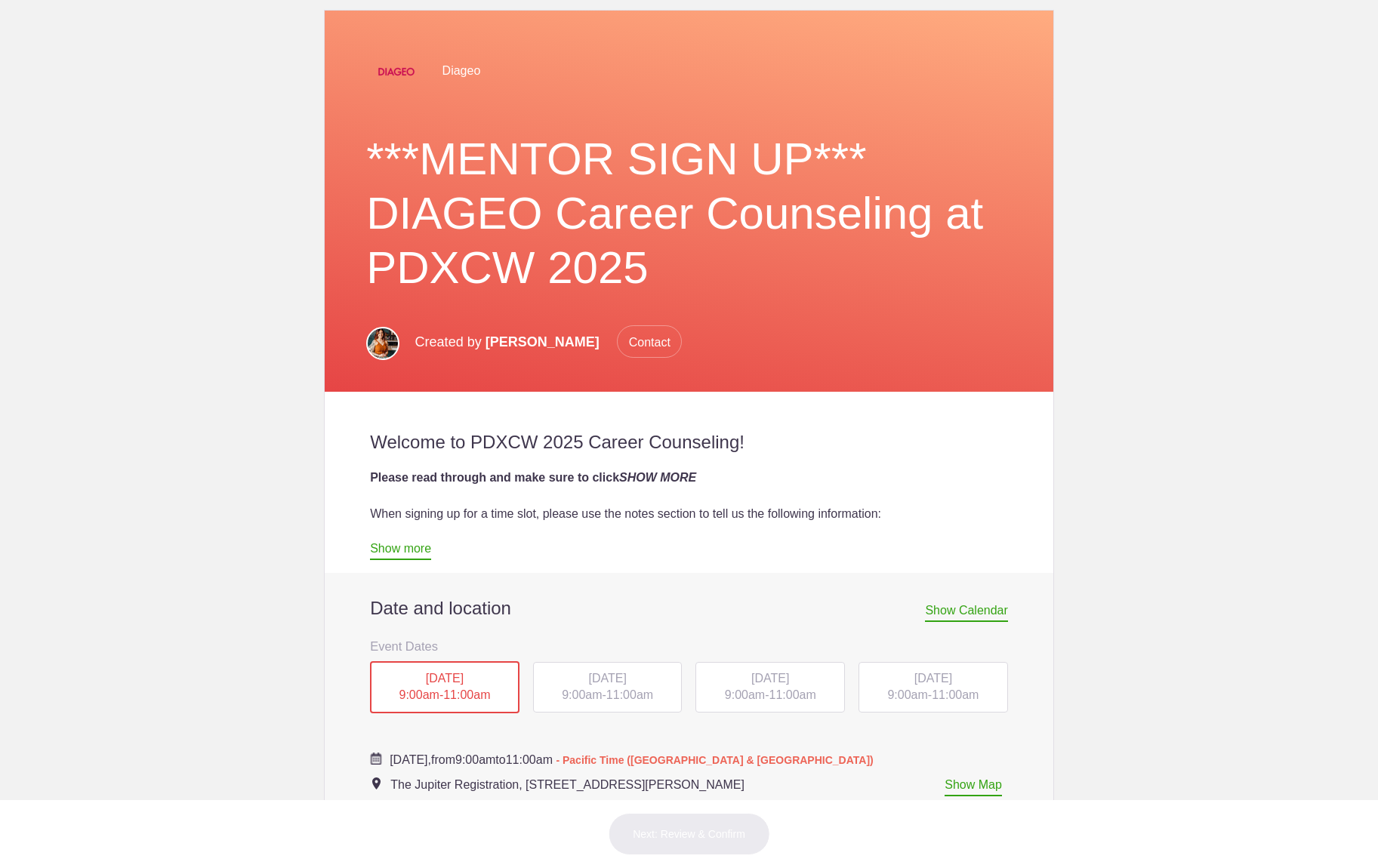
scroll to position [311, 0]
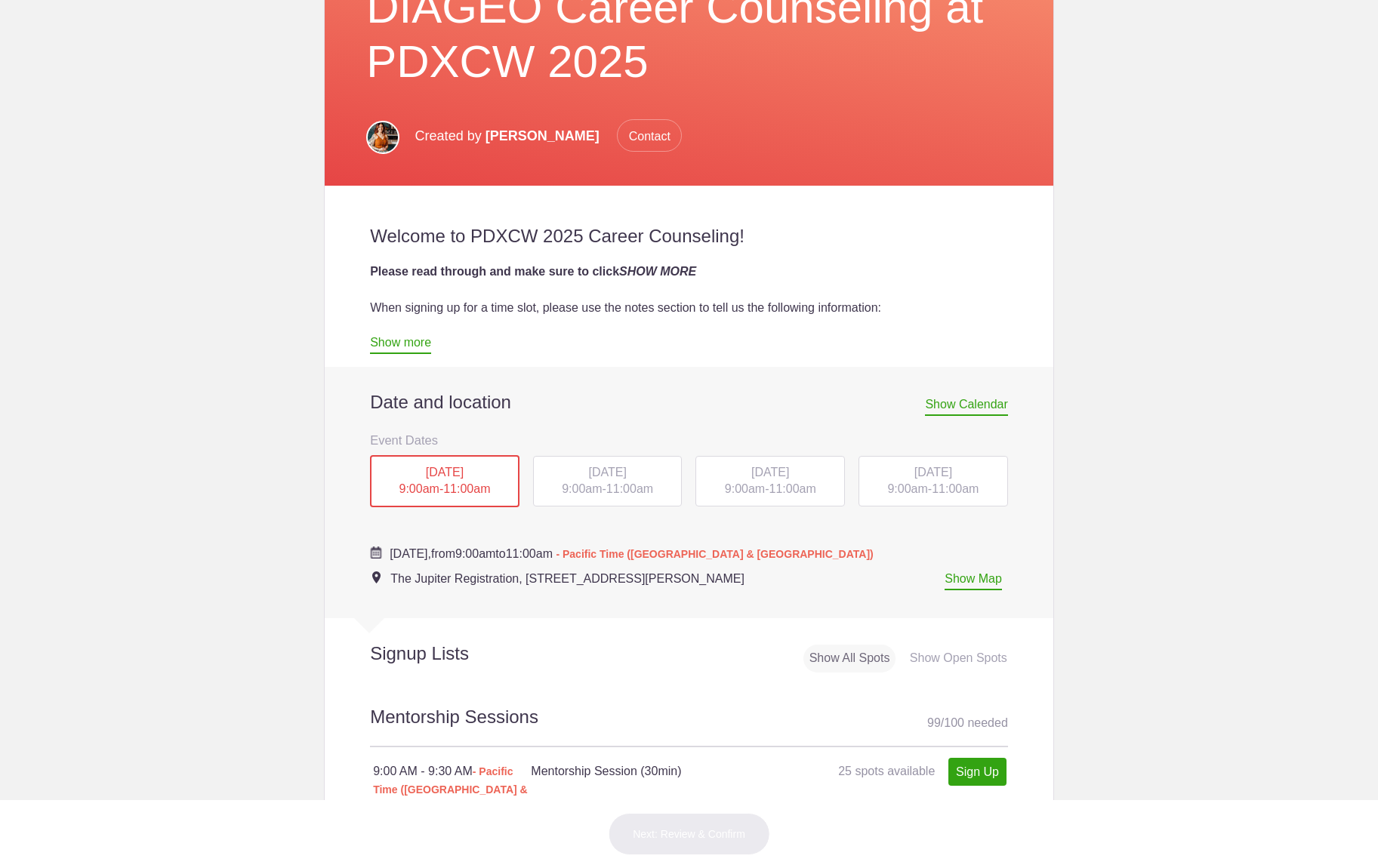
click at [768, 490] on div "WED, Oct 15, 2025 9:00am - 11:00am" at bounding box center [771, 481] width 150 height 51
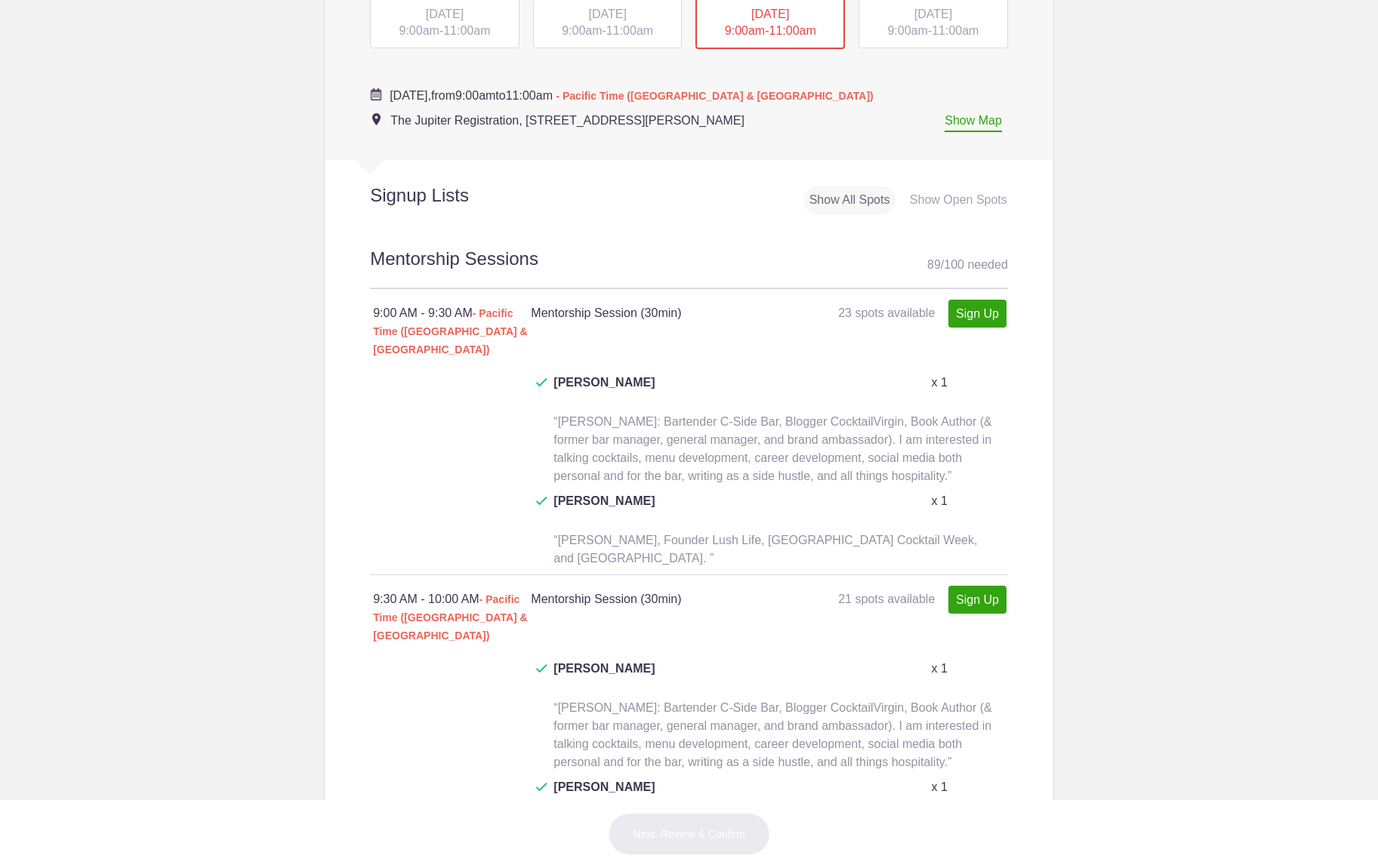
scroll to position [772, 0]
click at [963, 317] on link "Sign Up" at bounding box center [978, 311] width 58 height 28
type input "1"
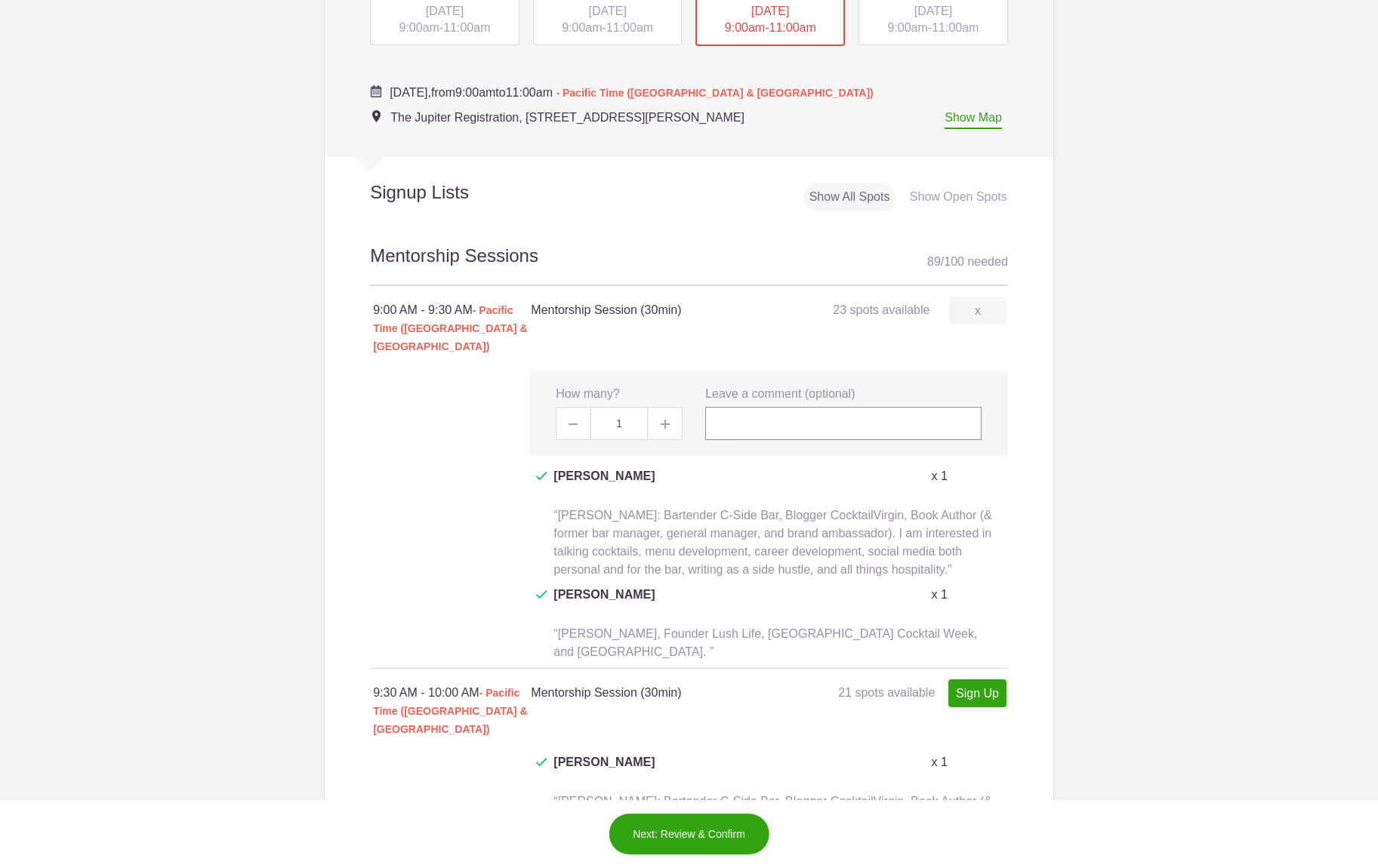
click at [750, 407] on input "text" at bounding box center [843, 423] width 276 height 33
paste input "[PERSON_NAME]: Historic Revelry & Focus On Health. I am available to chat about…"
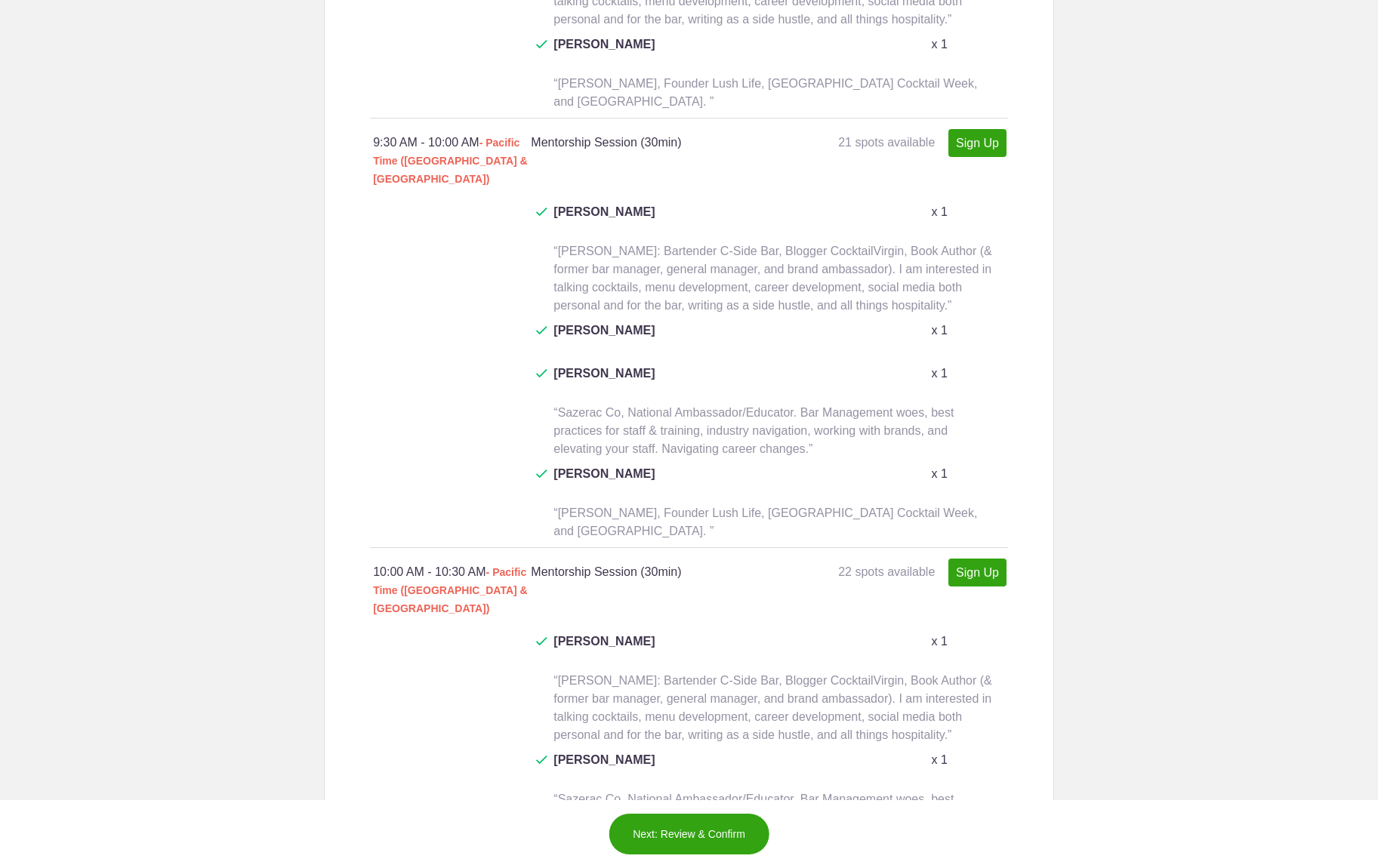
scroll to position [1349, 0]
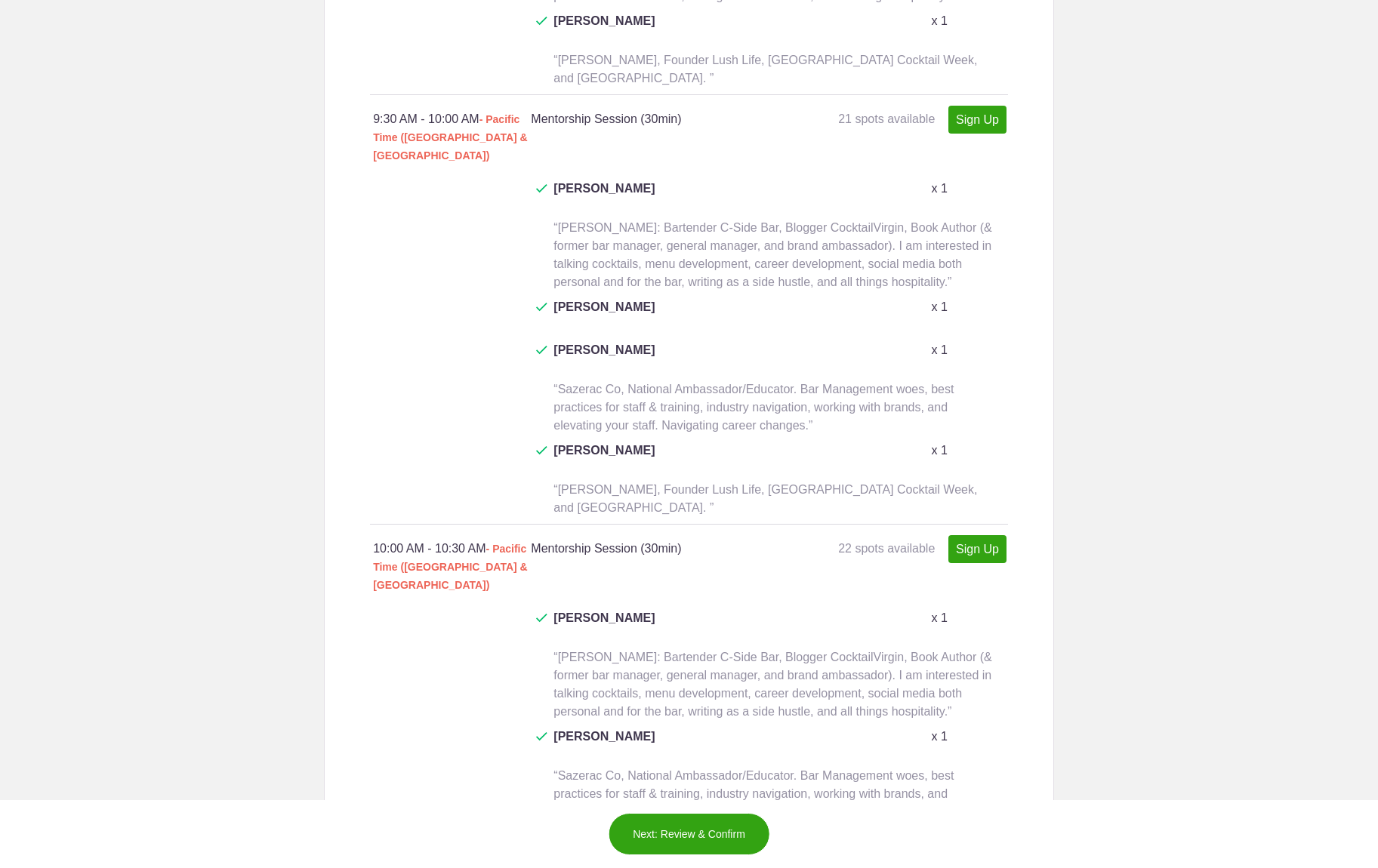
type input "[PERSON_NAME]: Historic Revelry & Focus On Health. I am available to chat about…"
click at [959, 522] on div "10:00 AM - 10:30 AM - Pacific Time (US & Canada) Mentorship Session (30min) 22 …" at bounding box center [689, 565] width 638 height 84
click at [977, 532] on link "Sign Up" at bounding box center [978, 546] width 58 height 28
type input "1"
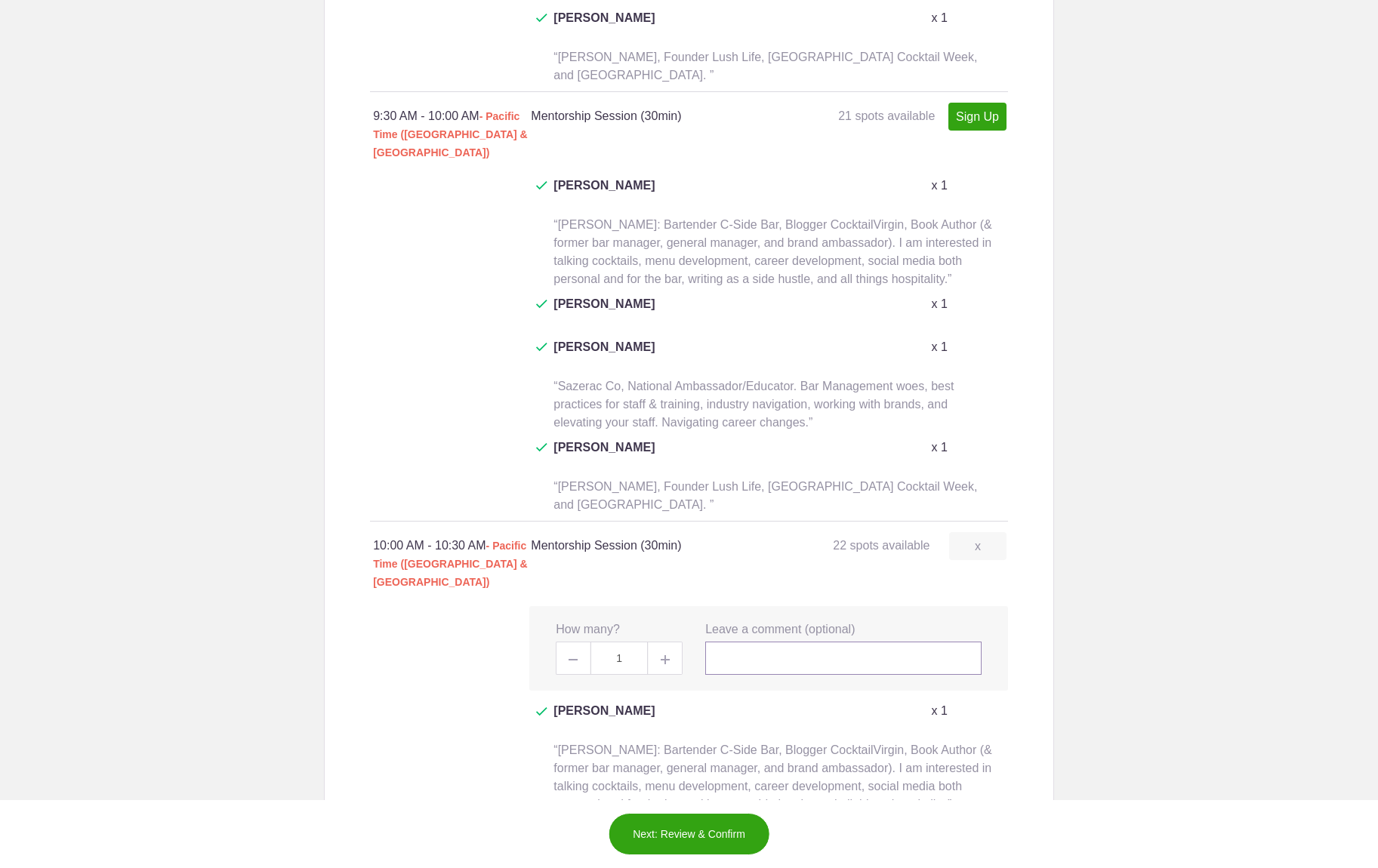
click at [764, 641] on input "text" at bounding box center [843, 657] width 276 height 33
paste input "[PERSON_NAME]: Historic Revelry & Focus On Health. I am available to chat about…"
type input "[PERSON_NAME]: Historic Revelry & Focus On Health. I am available to chat about…"
click at [689, 825] on button "Next: Review & Confirm" at bounding box center [689, 833] width 162 height 42
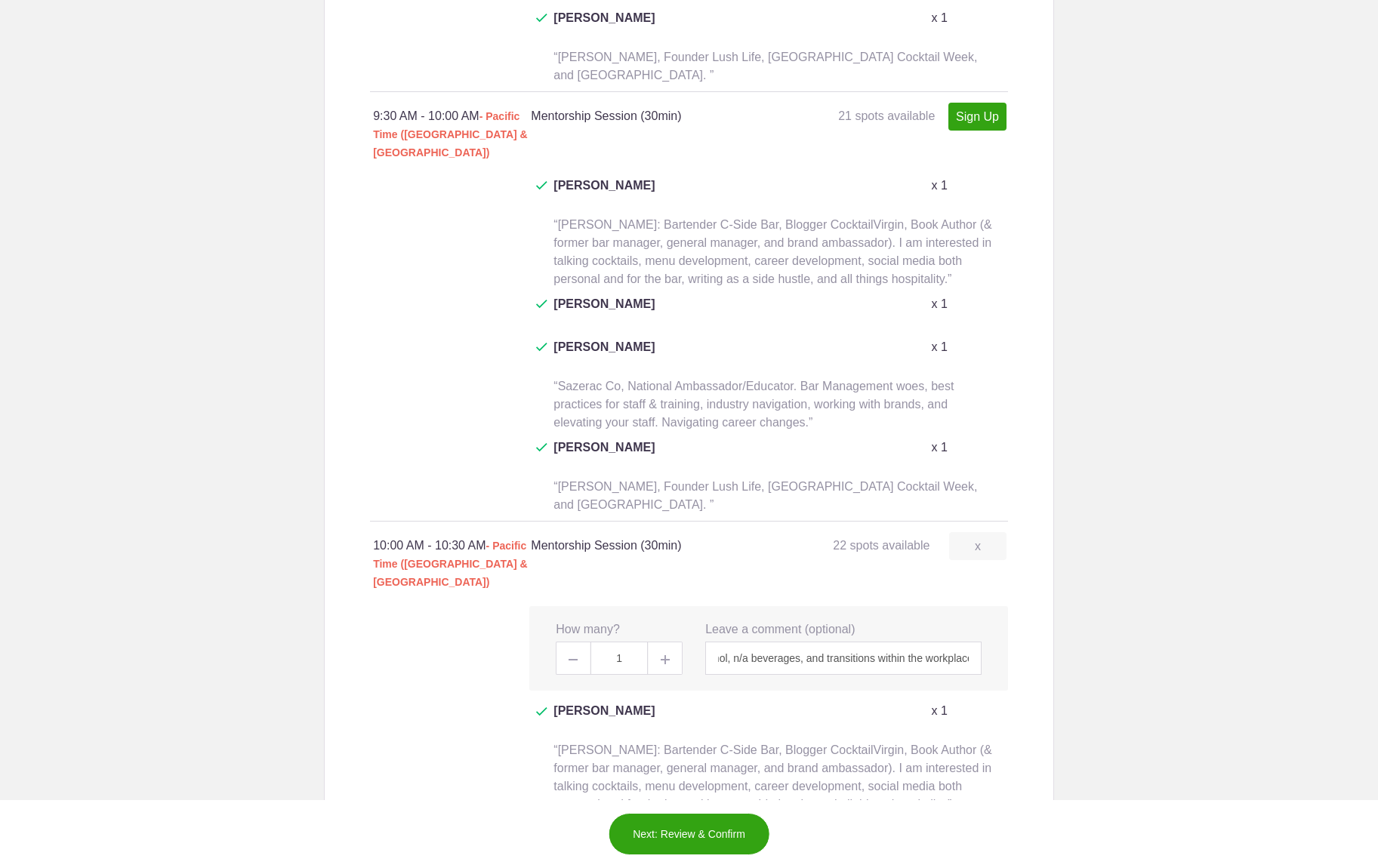
scroll to position [0, 0]
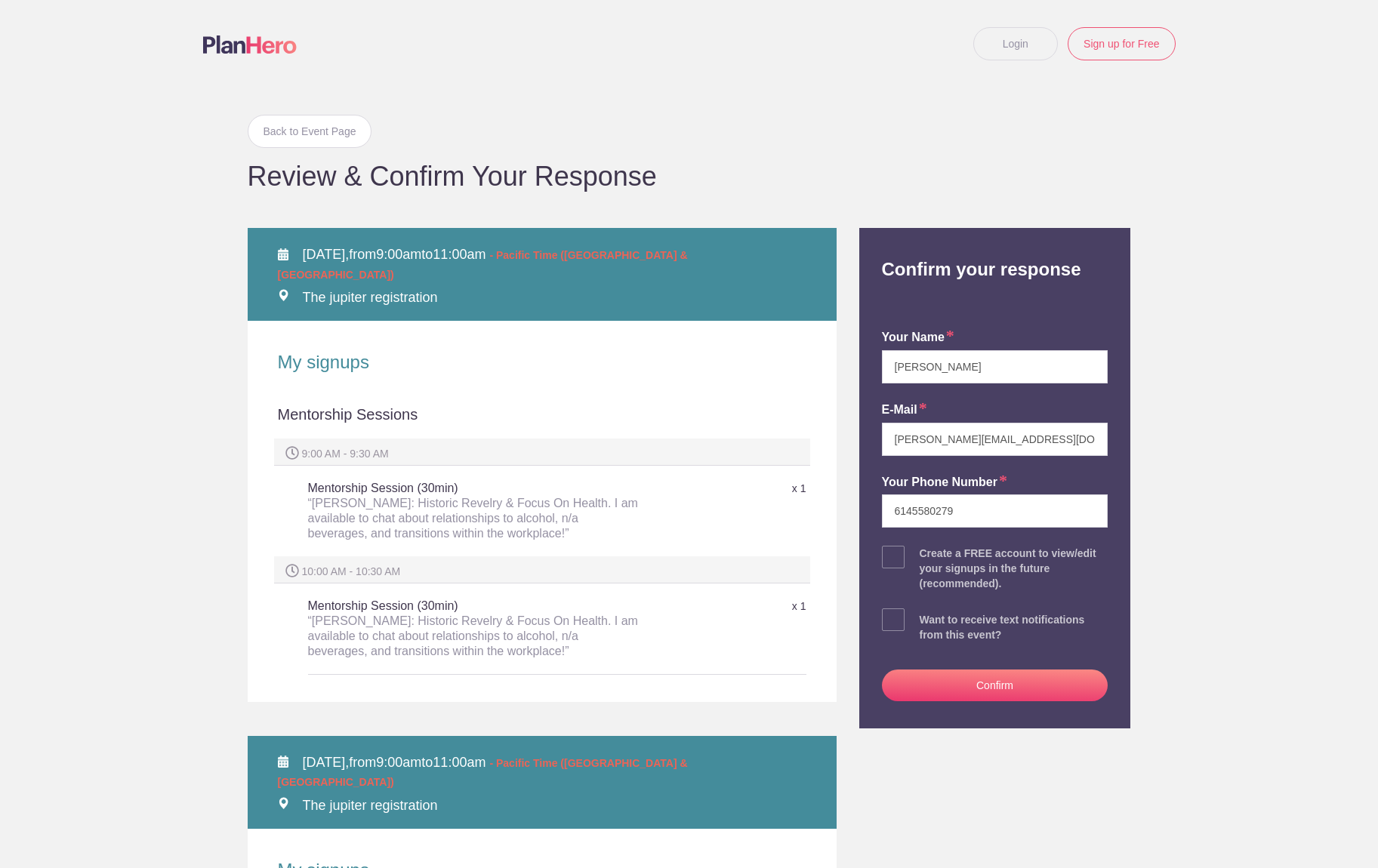
click at [1037, 681] on button "Confirm" at bounding box center [996, 685] width 227 height 32
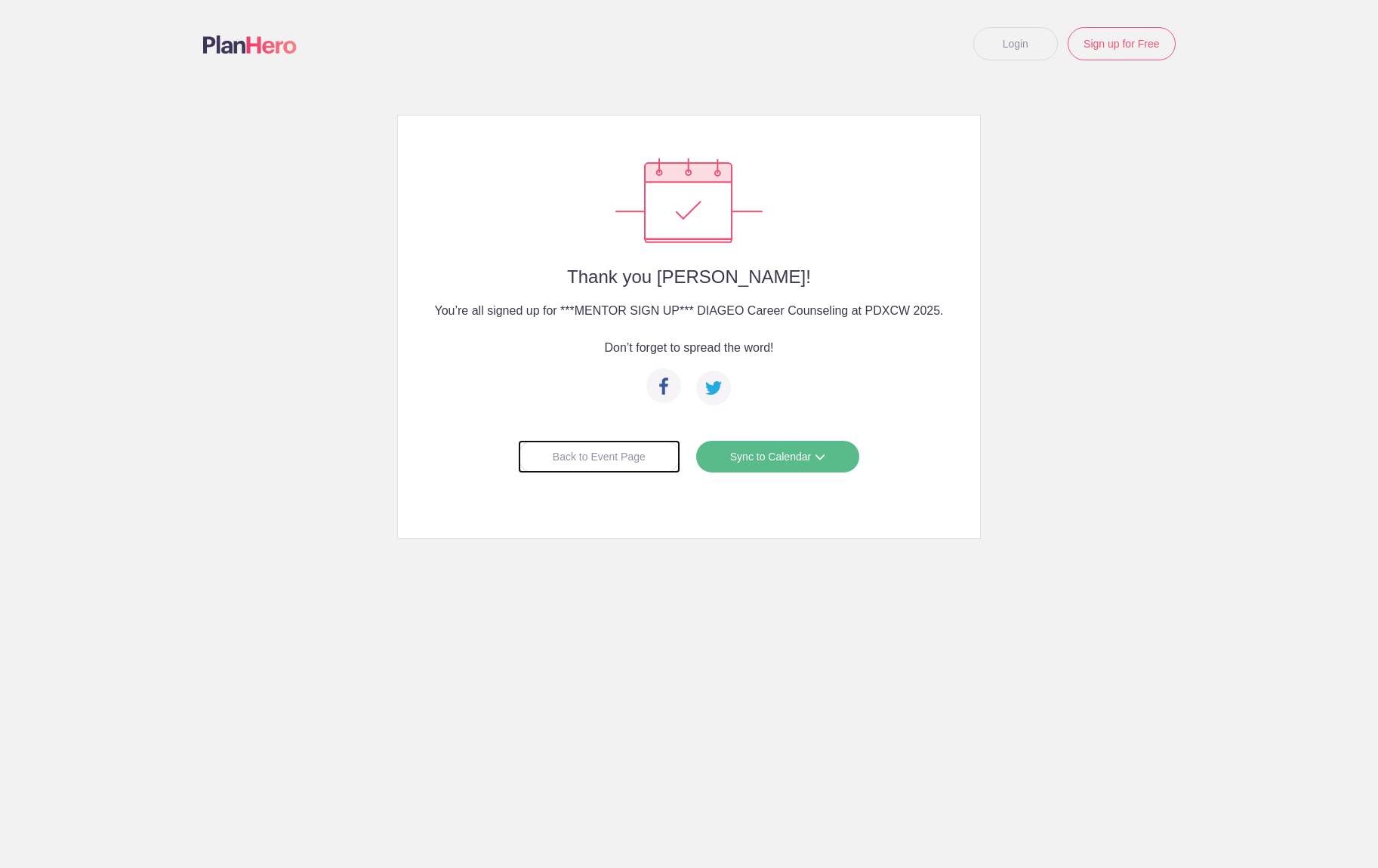
click at [634, 460] on div "Back to Event Page" at bounding box center [599, 456] width 162 height 33
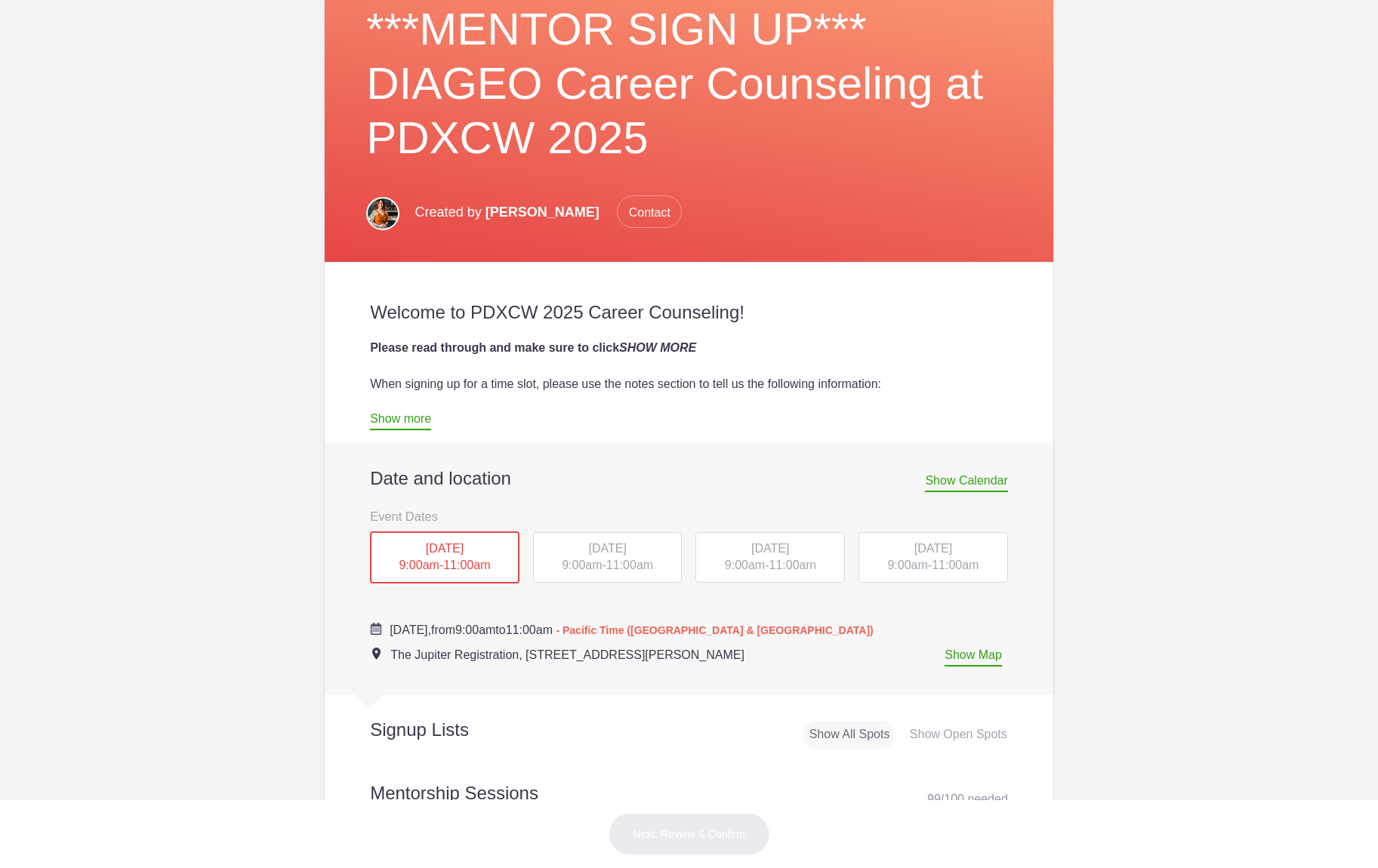
scroll to position [325, 0]
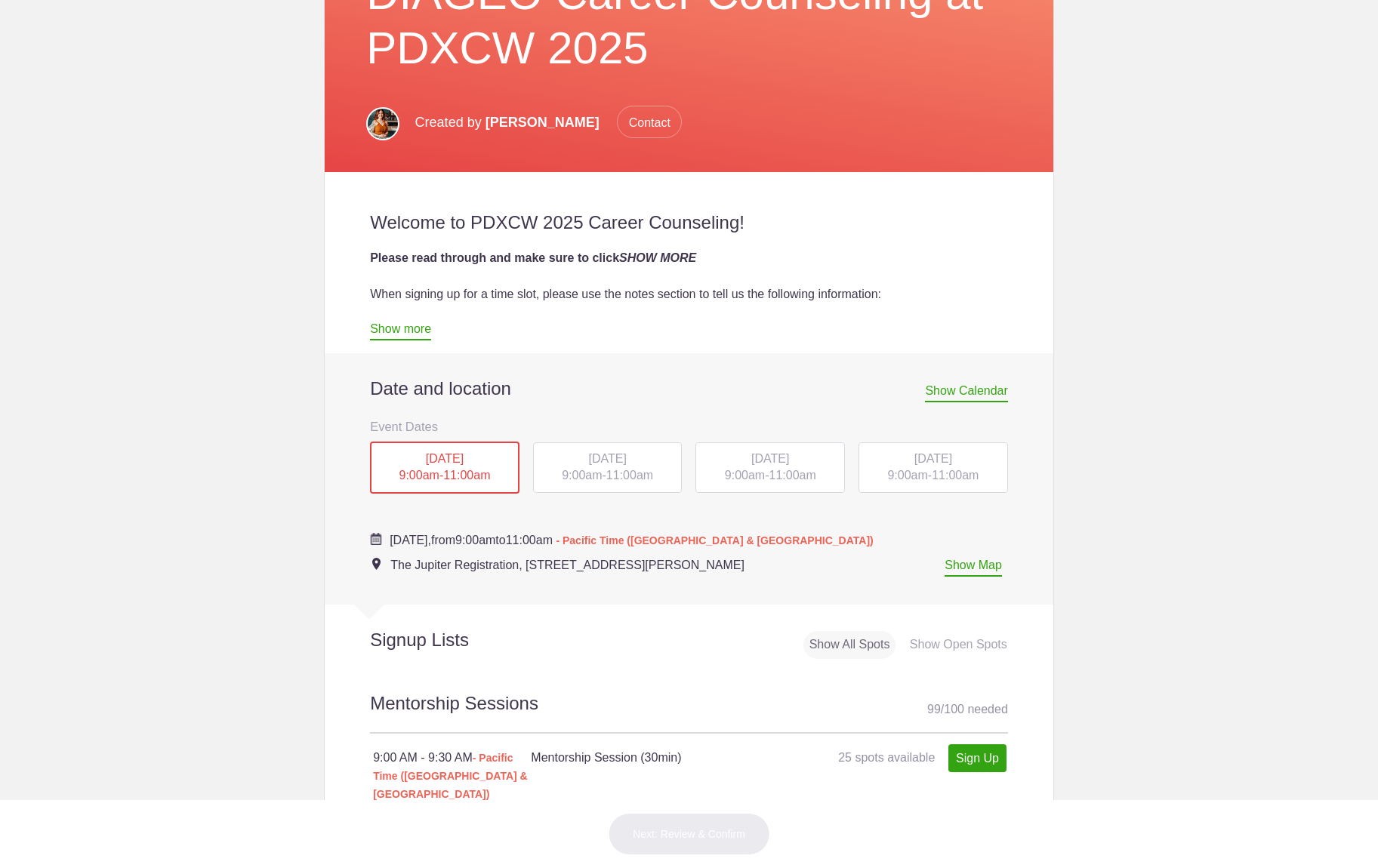
click at [913, 472] on span "9:00am" at bounding box center [907, 476] width 40 height 13
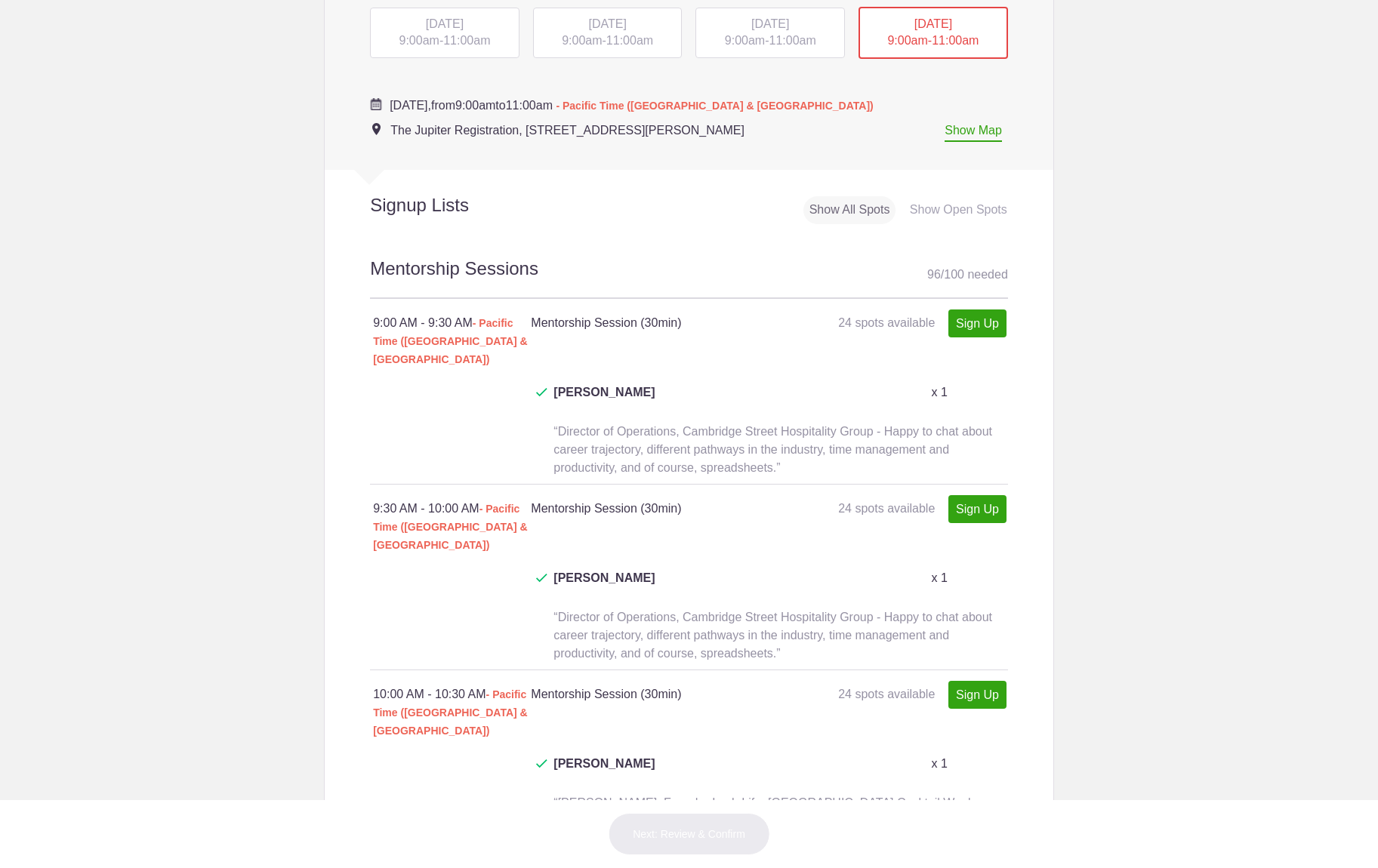
scroll to position [865, 0]
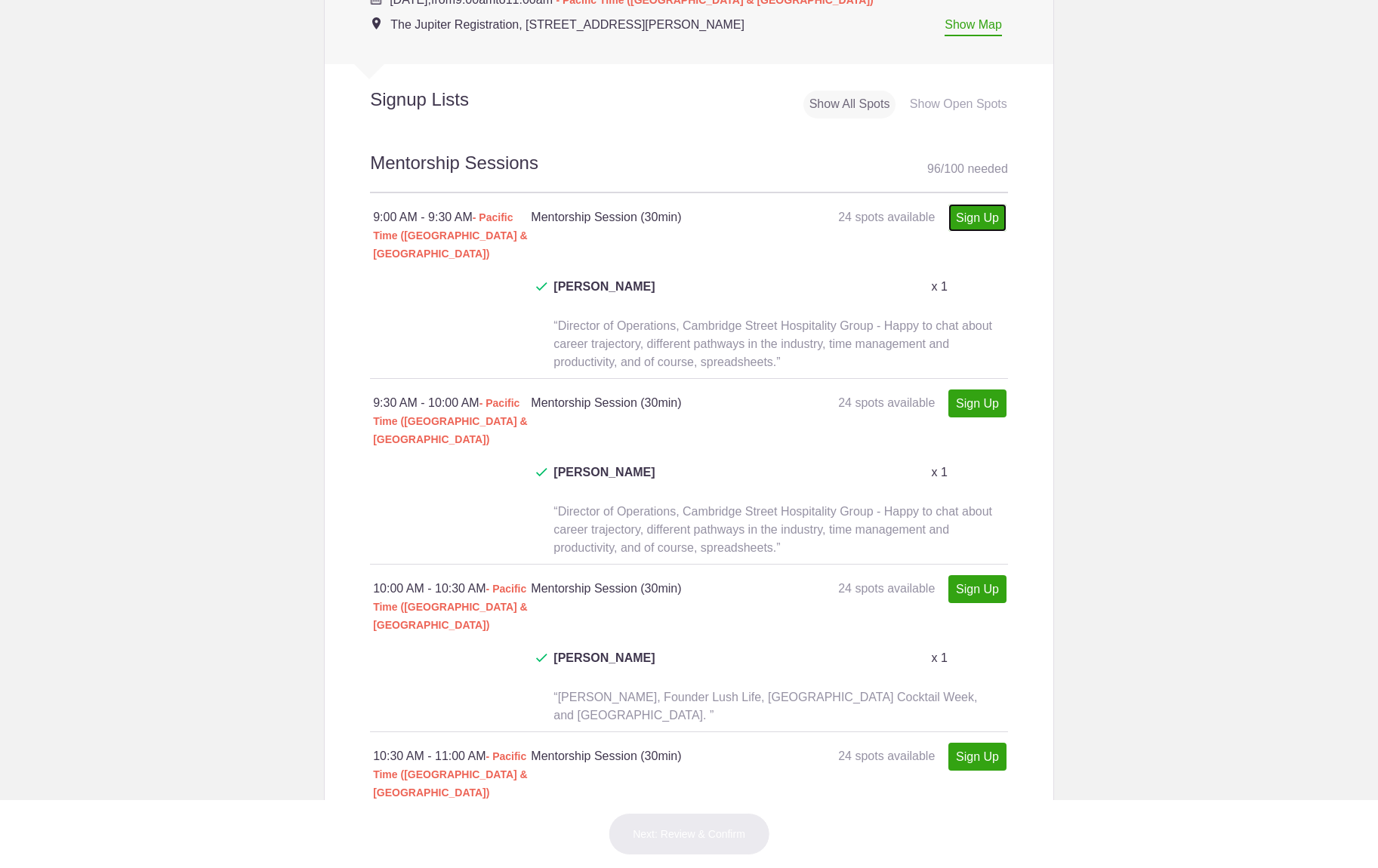
click at [982, 217] on link "Sign Up" at bounding box center [978, 218] width 58 height 28
type input "1"
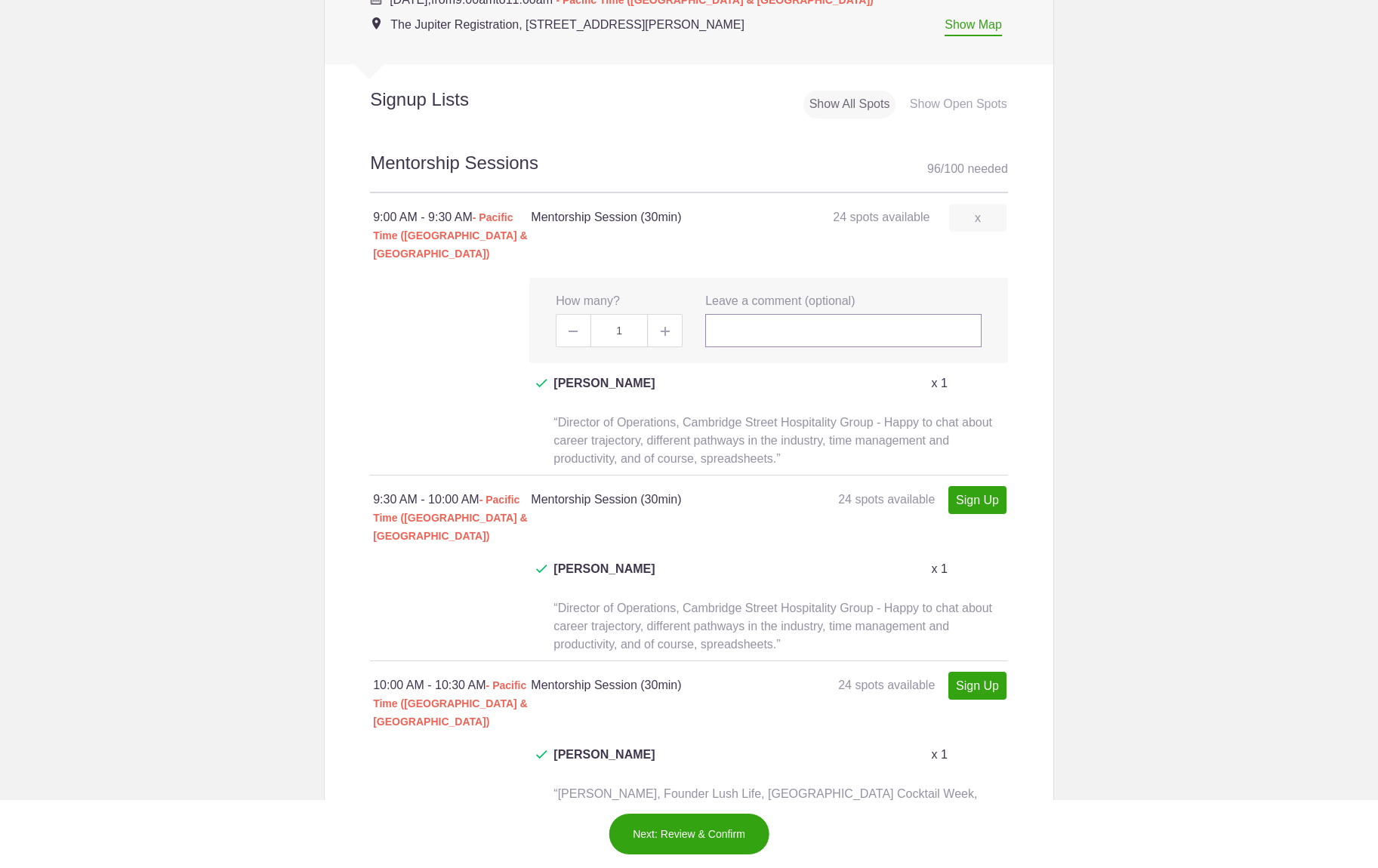
click at [861, 314] on input "text" at bounding box center [843, 330] width 276 height 33
paste input "[PERSON_NAME]: Historic Revelry & Focus On Health. I am available to chat about…"
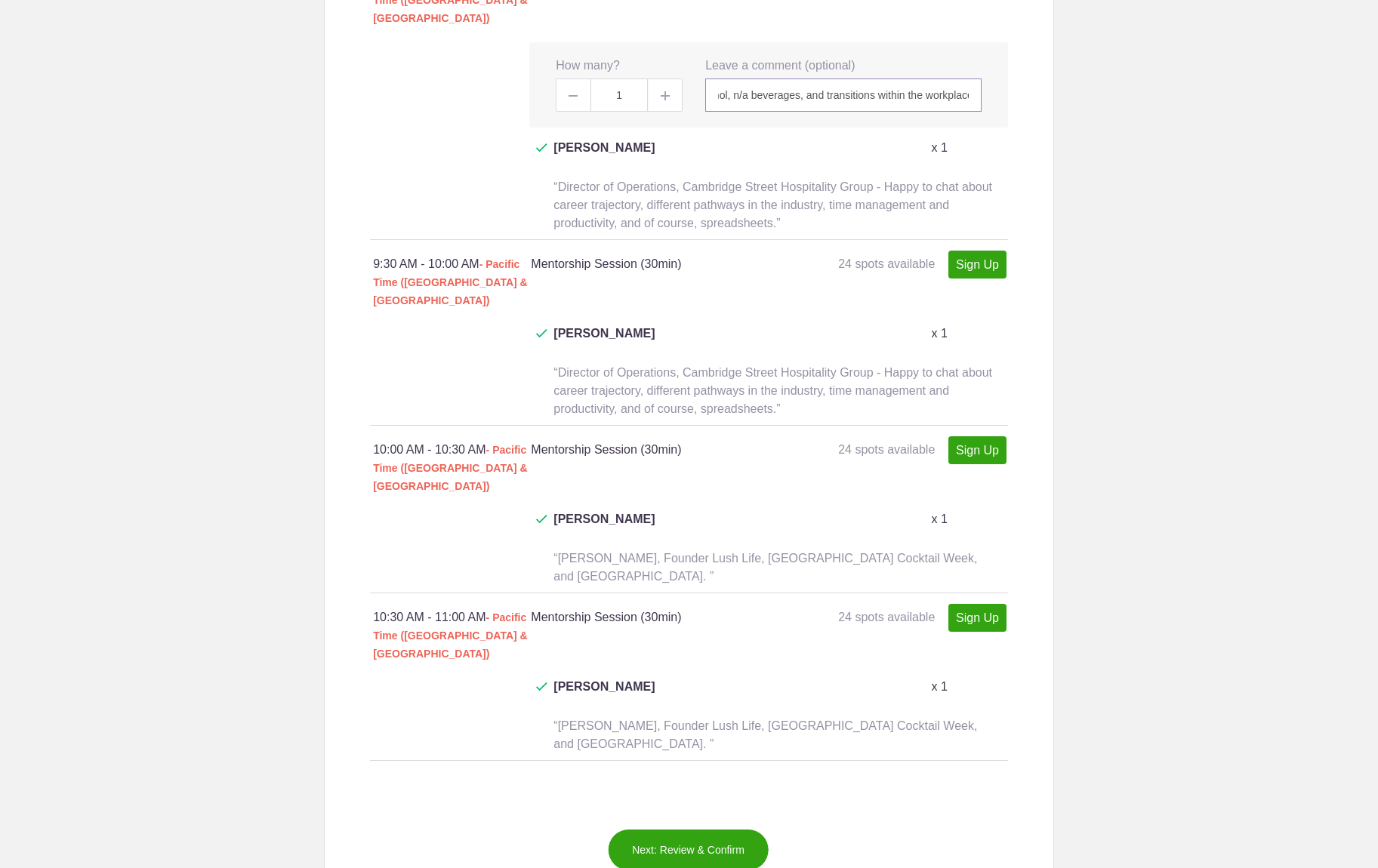
scroll to position [1205, 0]
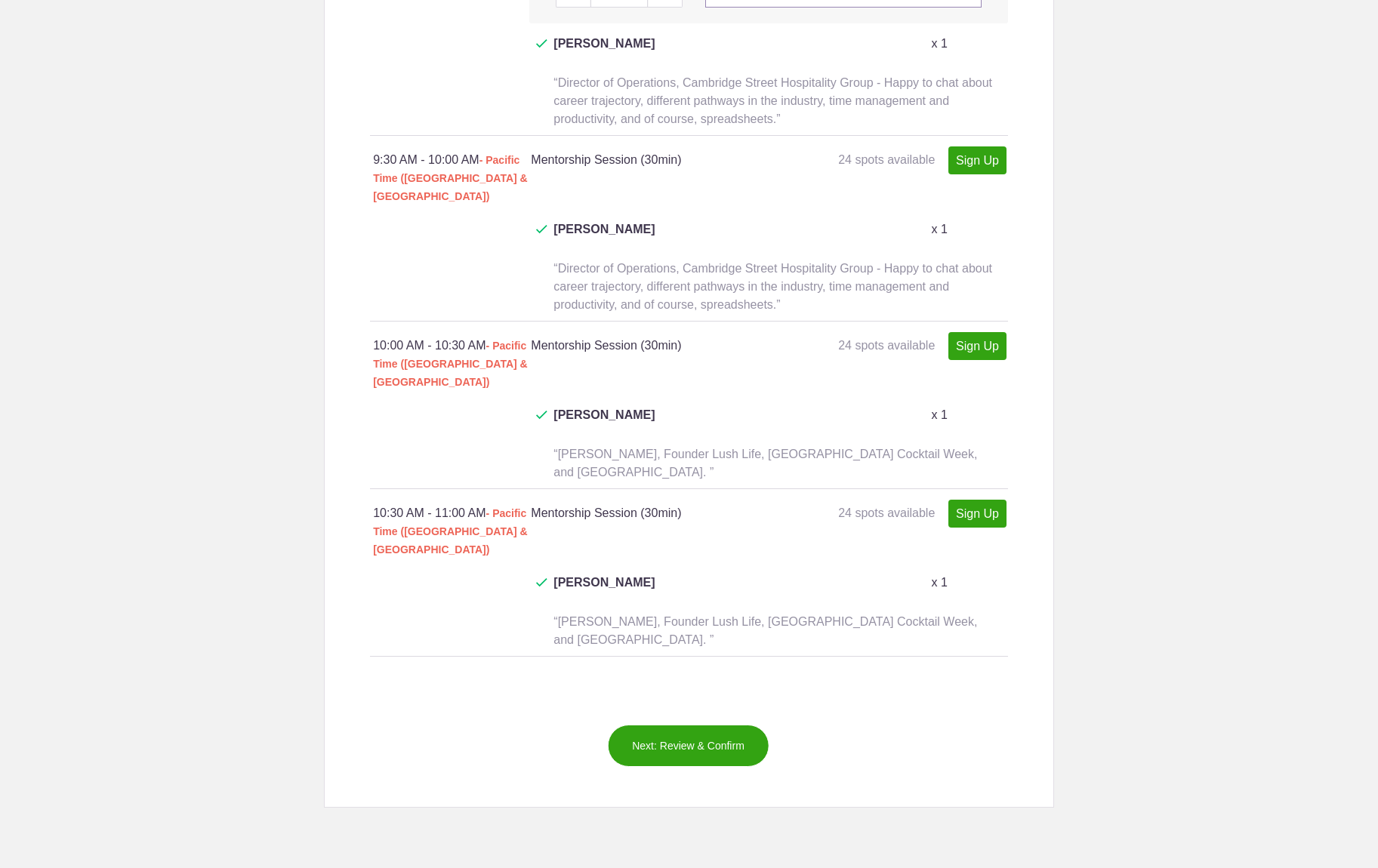
type input "[PERSON_NAME]: Historic Revelry & Focus On Health. I am available to chat about…"
click at [974, 332] on link "Sign Up" at bounding box center [978, 346] width 58 height 28
type input "1"
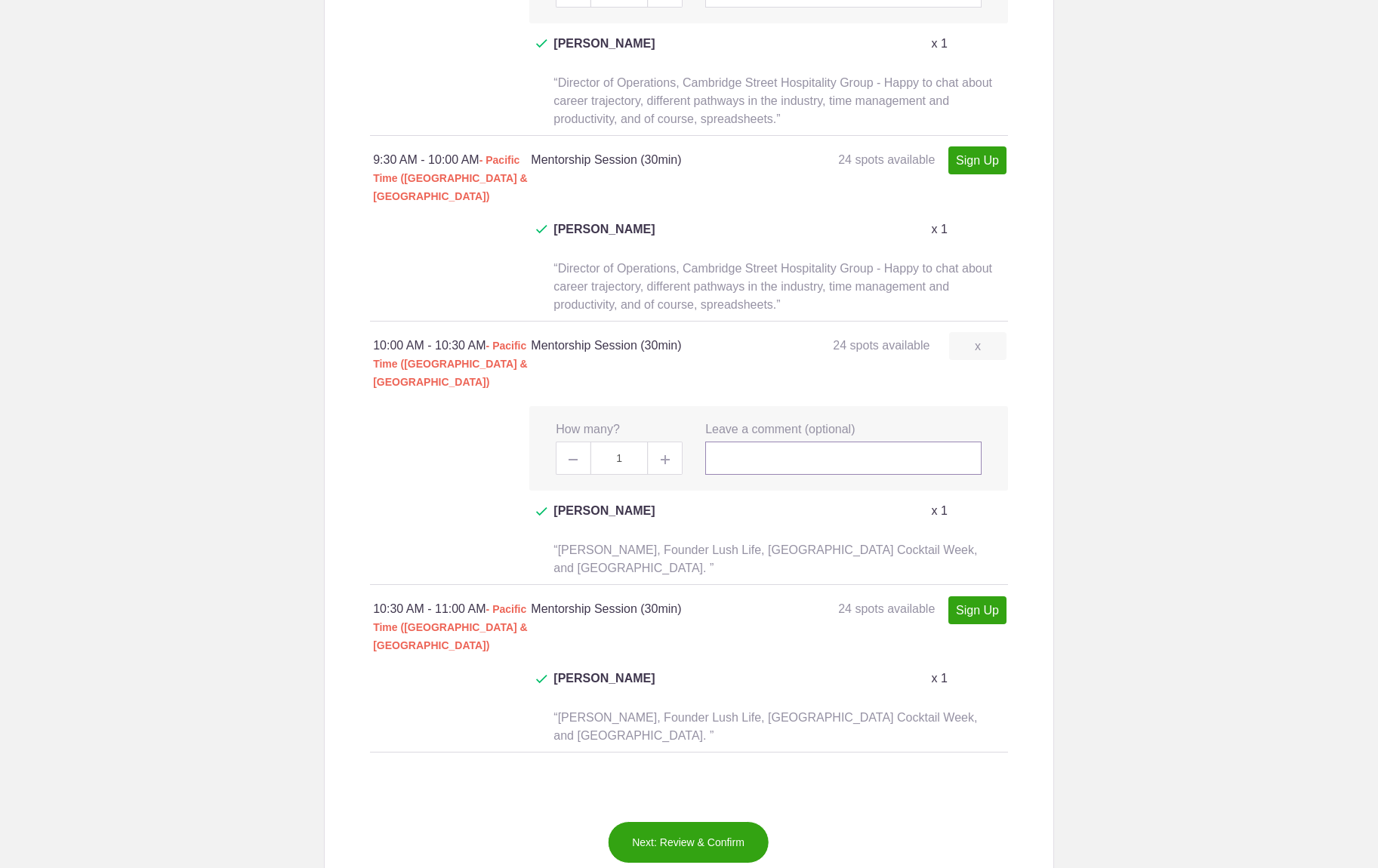
click at [821, 442] on input "text" at bounding box center [843, 458] width 276 height 33
paste input "[PERSON_NAME]: Historic Revelry & Focus On Health. I am available to chat about…"
type input "[PERSON_NAME]: Historic Revelry & Focus On Health. I am available to chat about…"
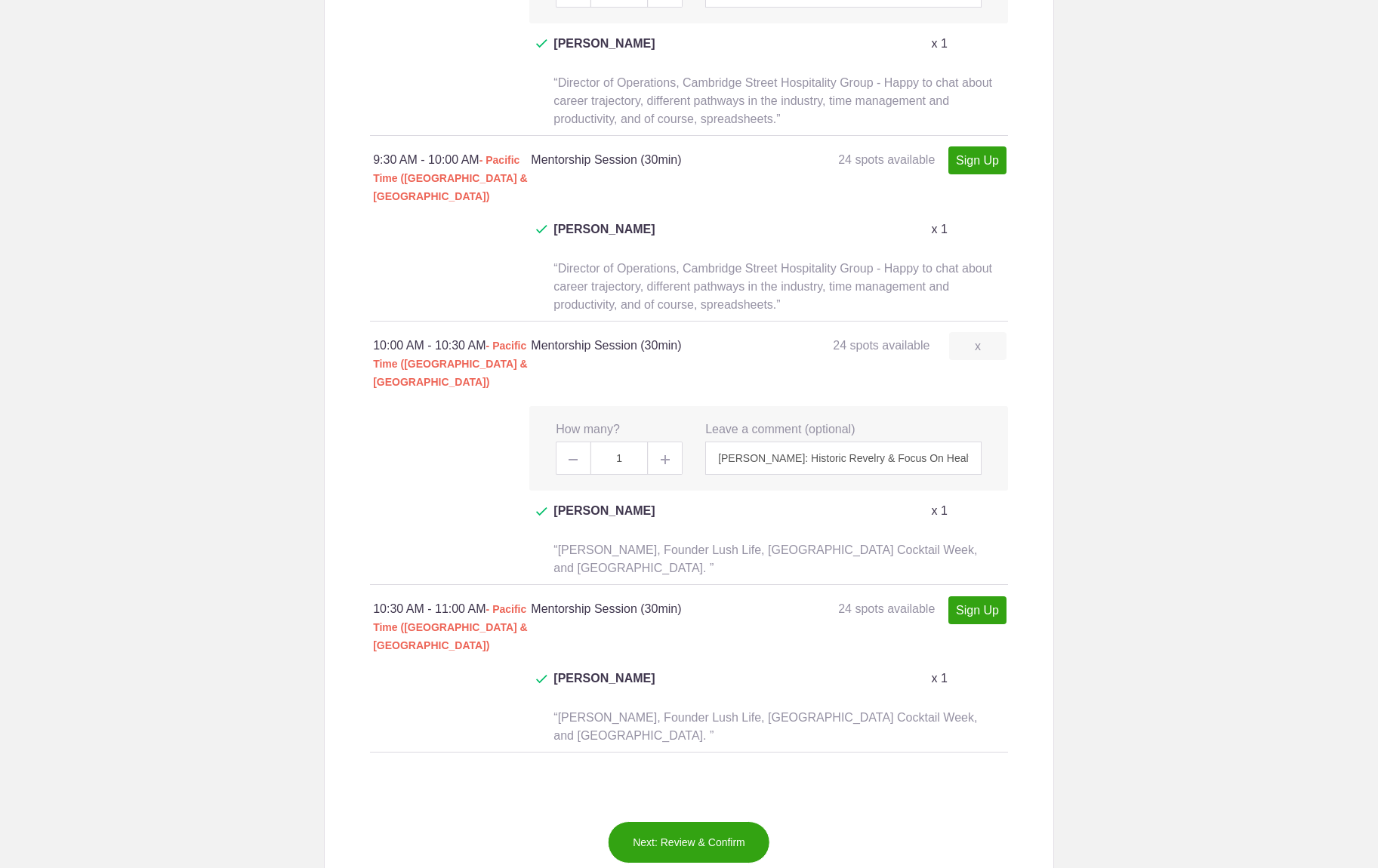
click at [708, 821] on button "Next: Review & Confirm" at bounding box center [689, 842] width 162 height 42
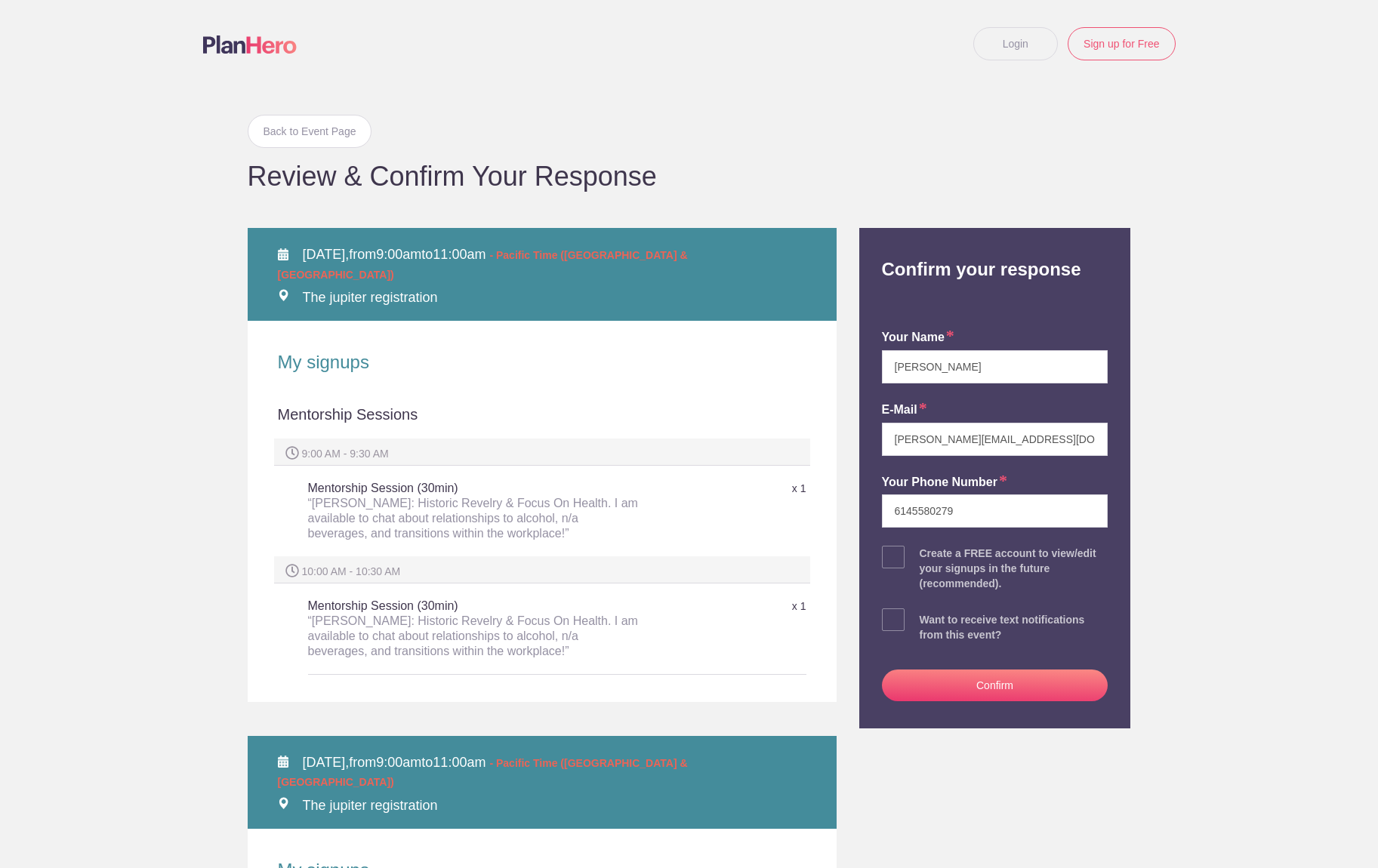
click at [981, 688] on button "Confirm" at bounding box center [996, 685] width 227 height 32
